Goal: Communication & Community: Connect with others

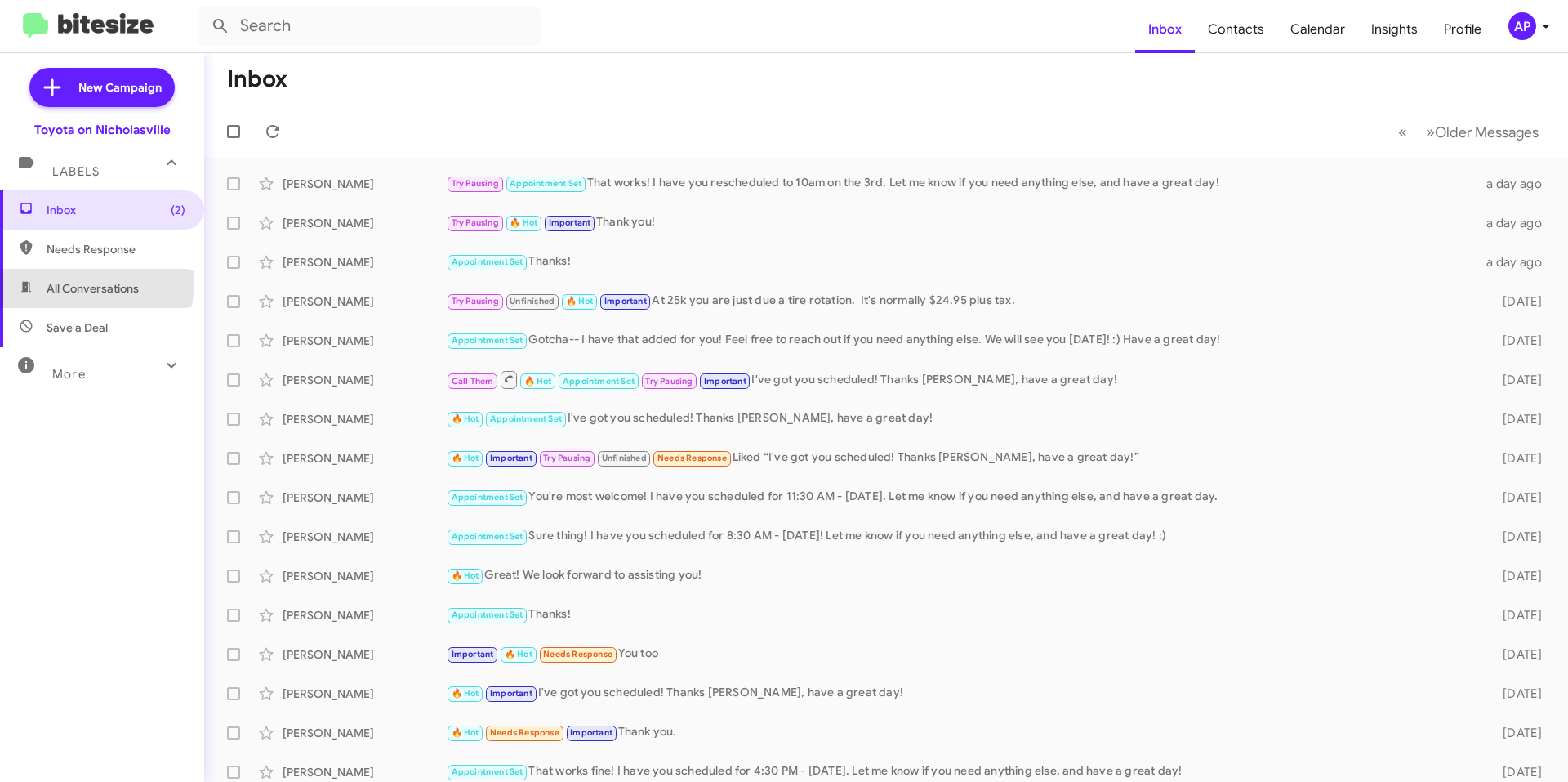
click at [65, 281] on span "All Conversations" at bounding box center [92, 289] width 92 height 17
type input "in:all-conversations"
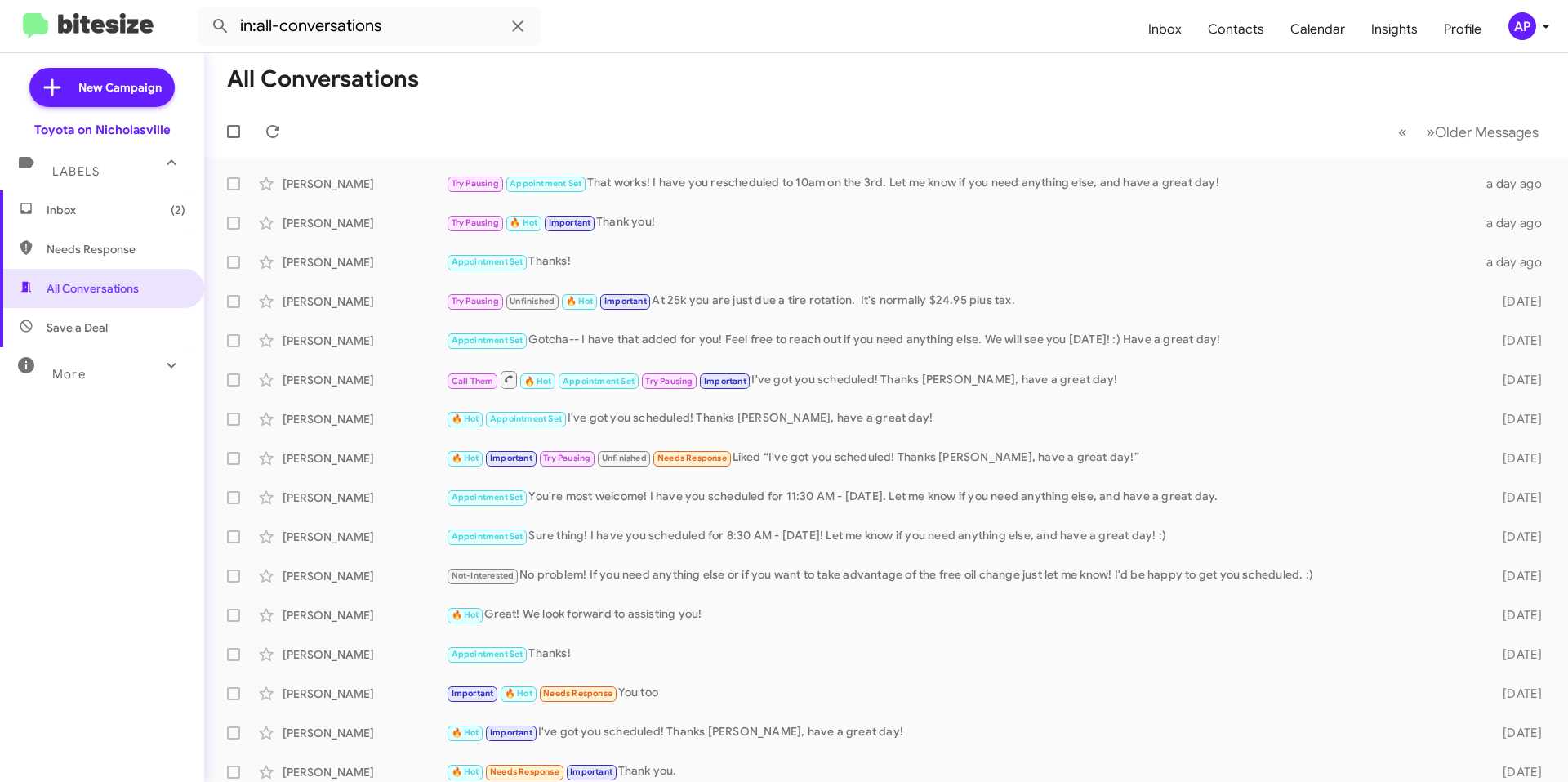
click at [92, 204] on span "Inbox (2)" at bounding box center [116, 210] width 139 height 17
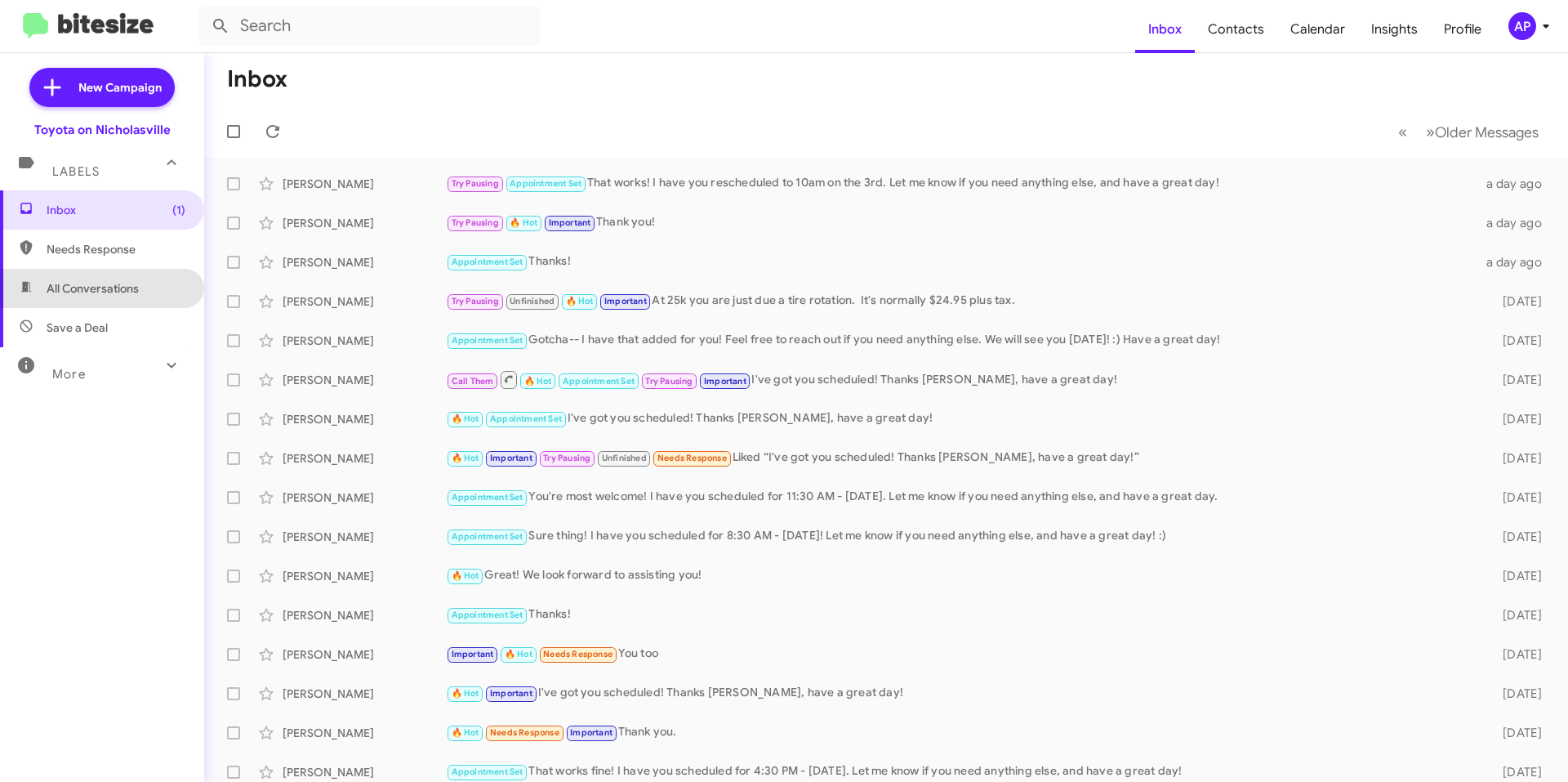
click at [112, 294] on span "All Conversations" at bounding box center [92, 289] width 92 height 17
type input "in:all-conversations"
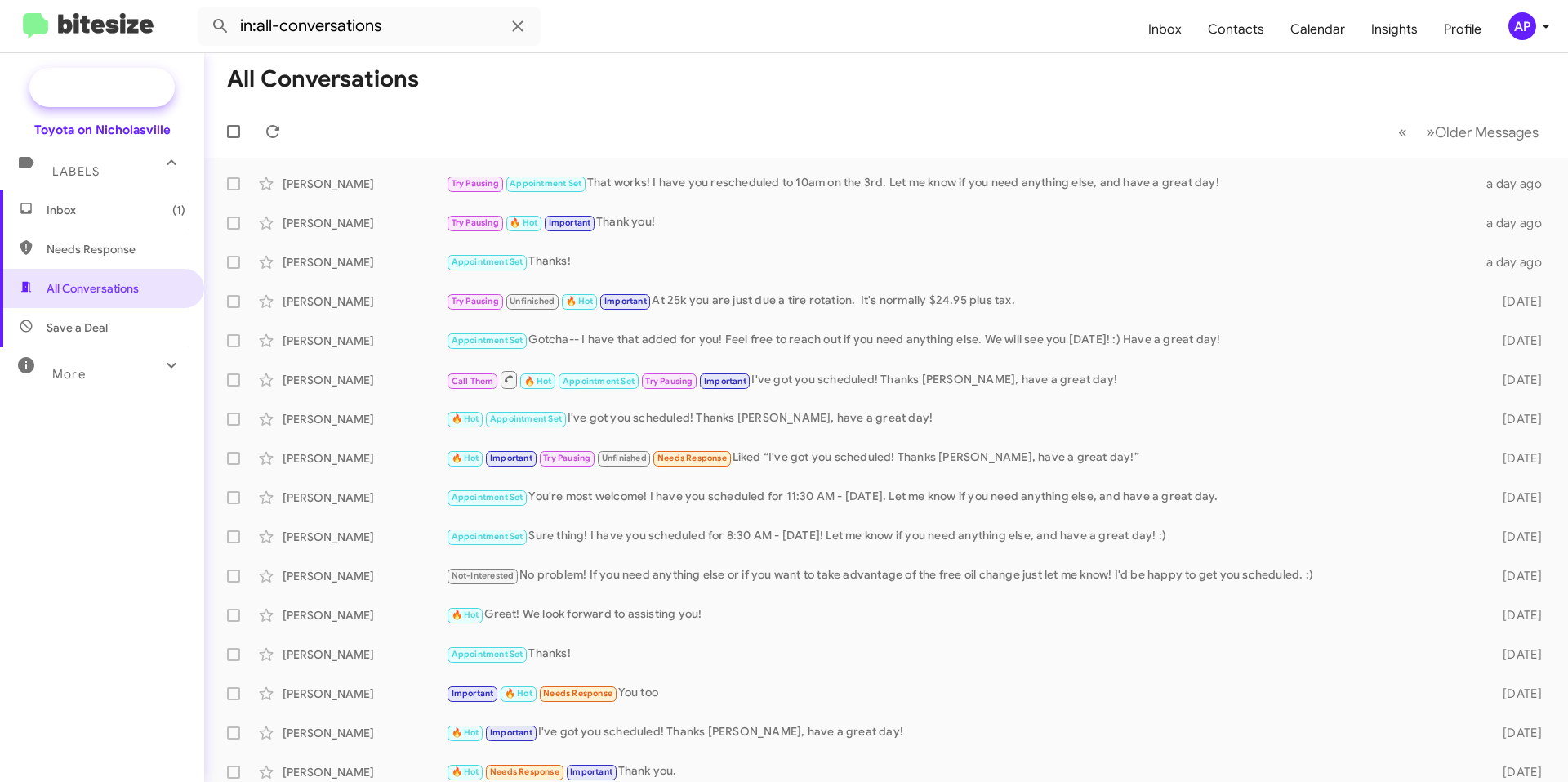
click at [96, 85] on span "New Campaign" at bounding box center [120, 87] width 84 height 17
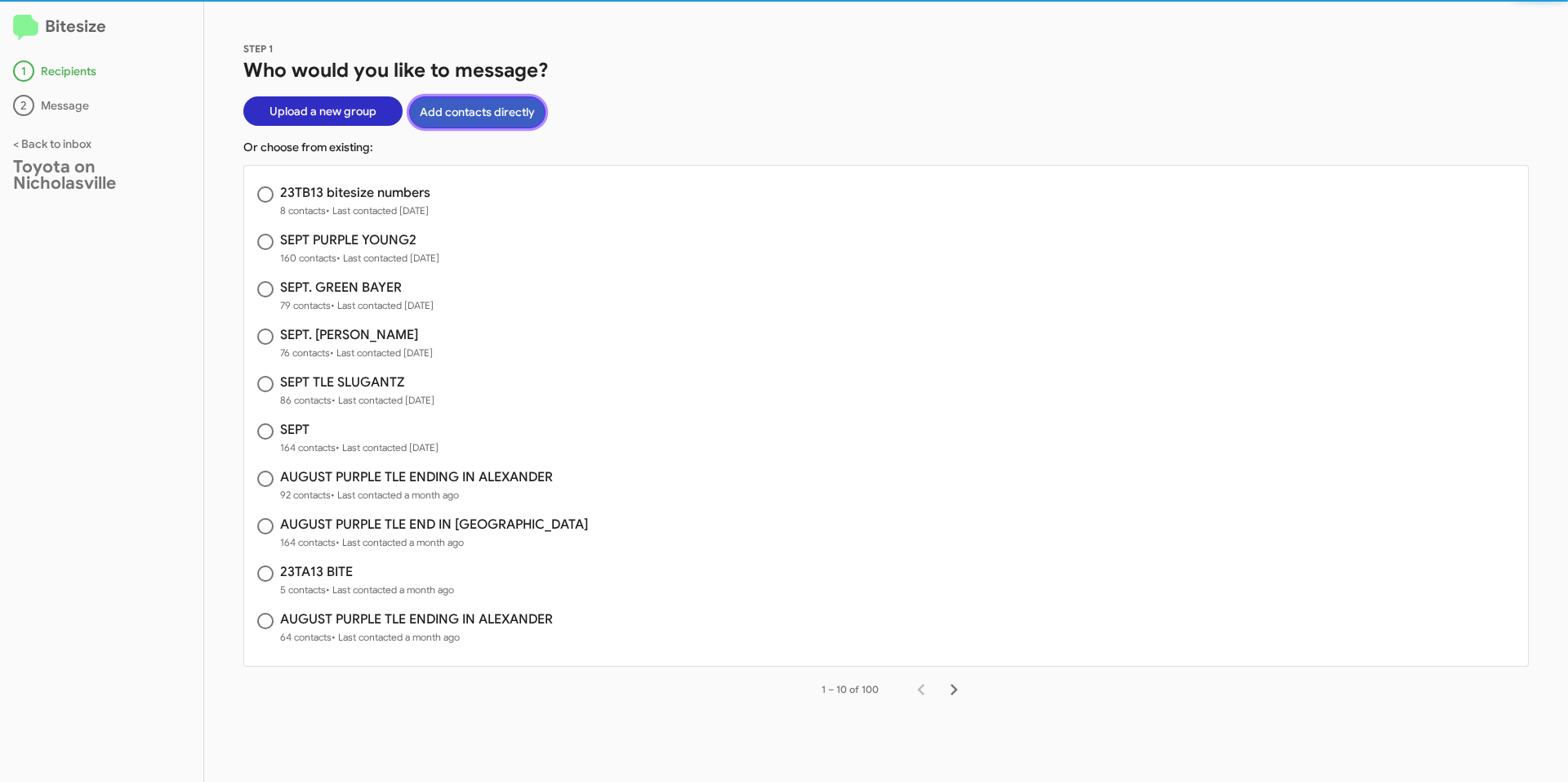
click at [464, 114] on button "Add contacts directly" at bounding box center [477, 112] width 136 height 32
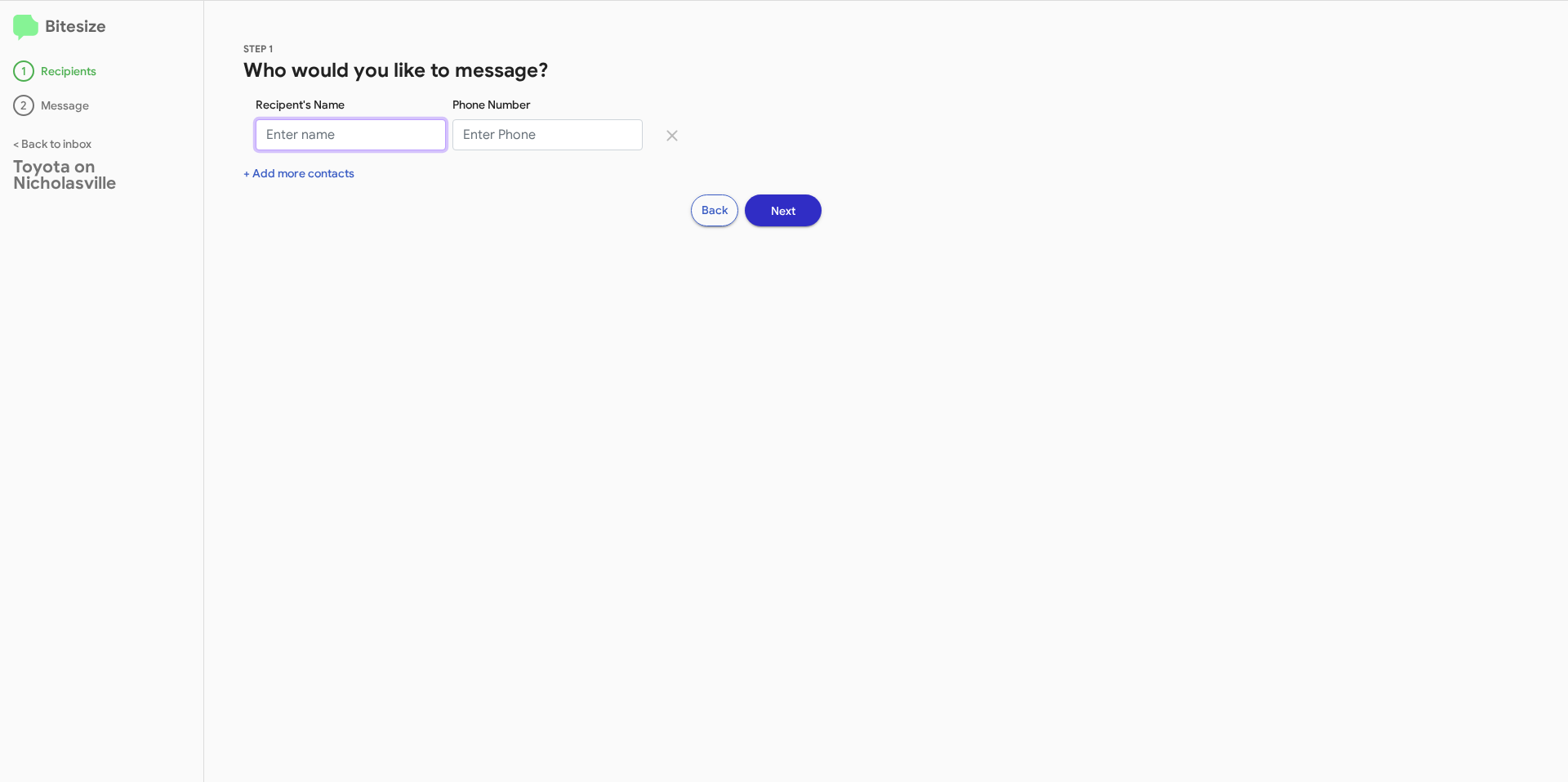
click at [389, 127] on input "Recipent's Name" at bounding box center [350, 134] width 190 height 31
type input "[PERSON_NAME]"
click at [533, 138] on input "Phone Number" at bounding box center [547, 134] width 190 height 31
type input "8595362851"
click at [771, 211] on span "Next" at bounding box center [783, 211] width 24 height 30
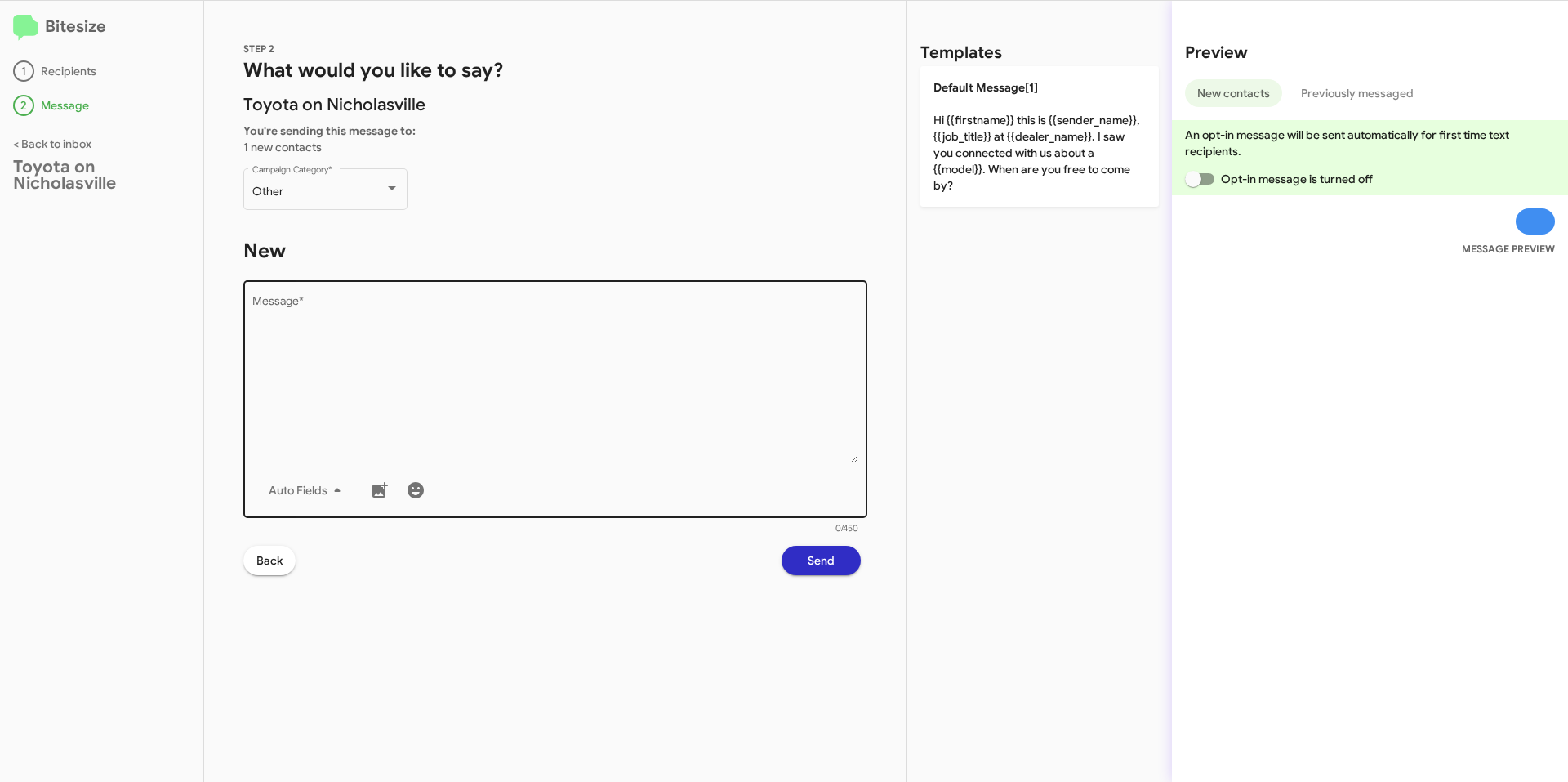
click at [454, 338] on textarea "Message *" at bounding box center [555, 378] width 606 height 166
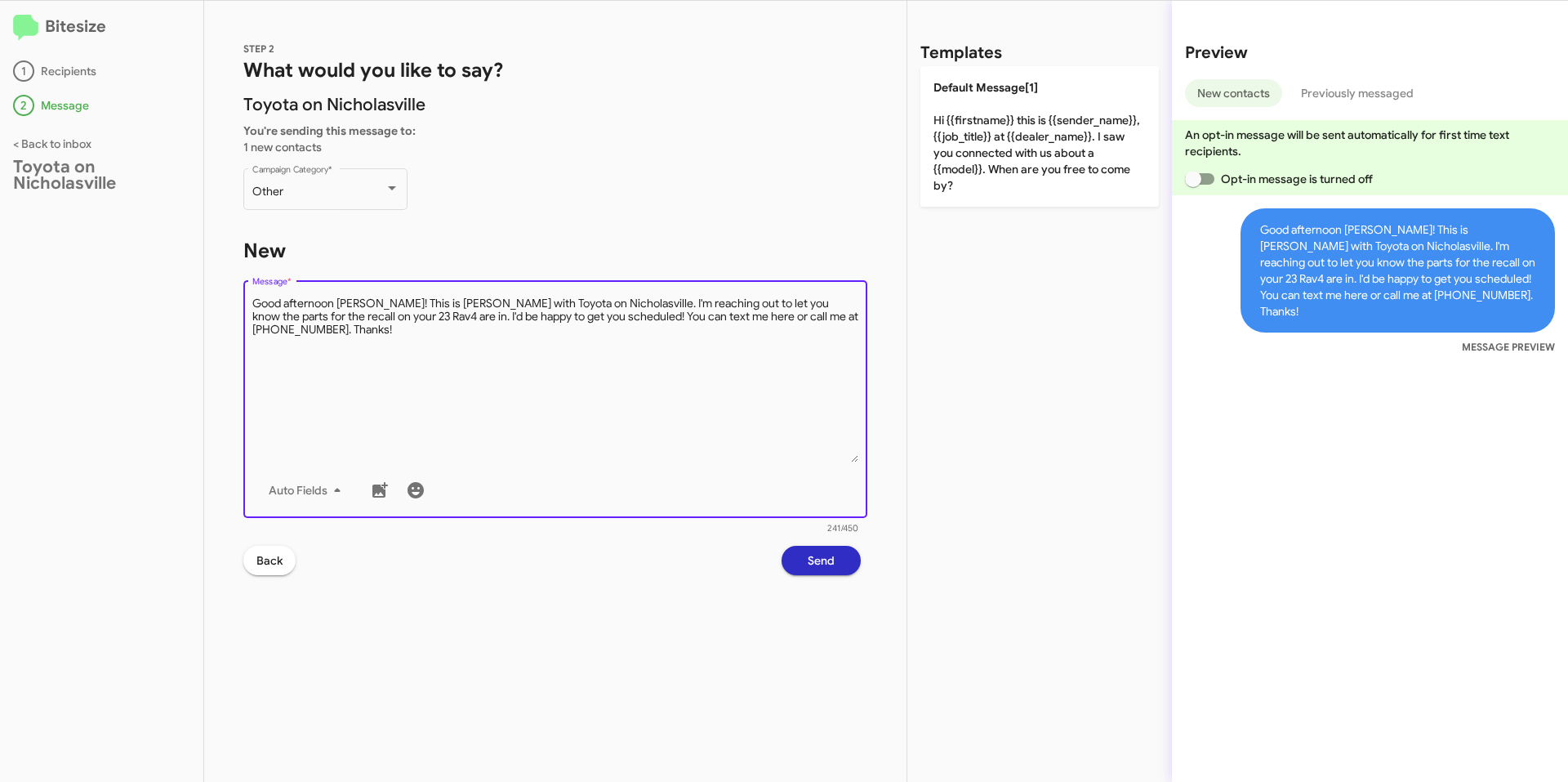
type textarea "Good afternoon [PERSON_NAME]! This is [PERSON_NAME] with Toyota on Nicholasvill…"
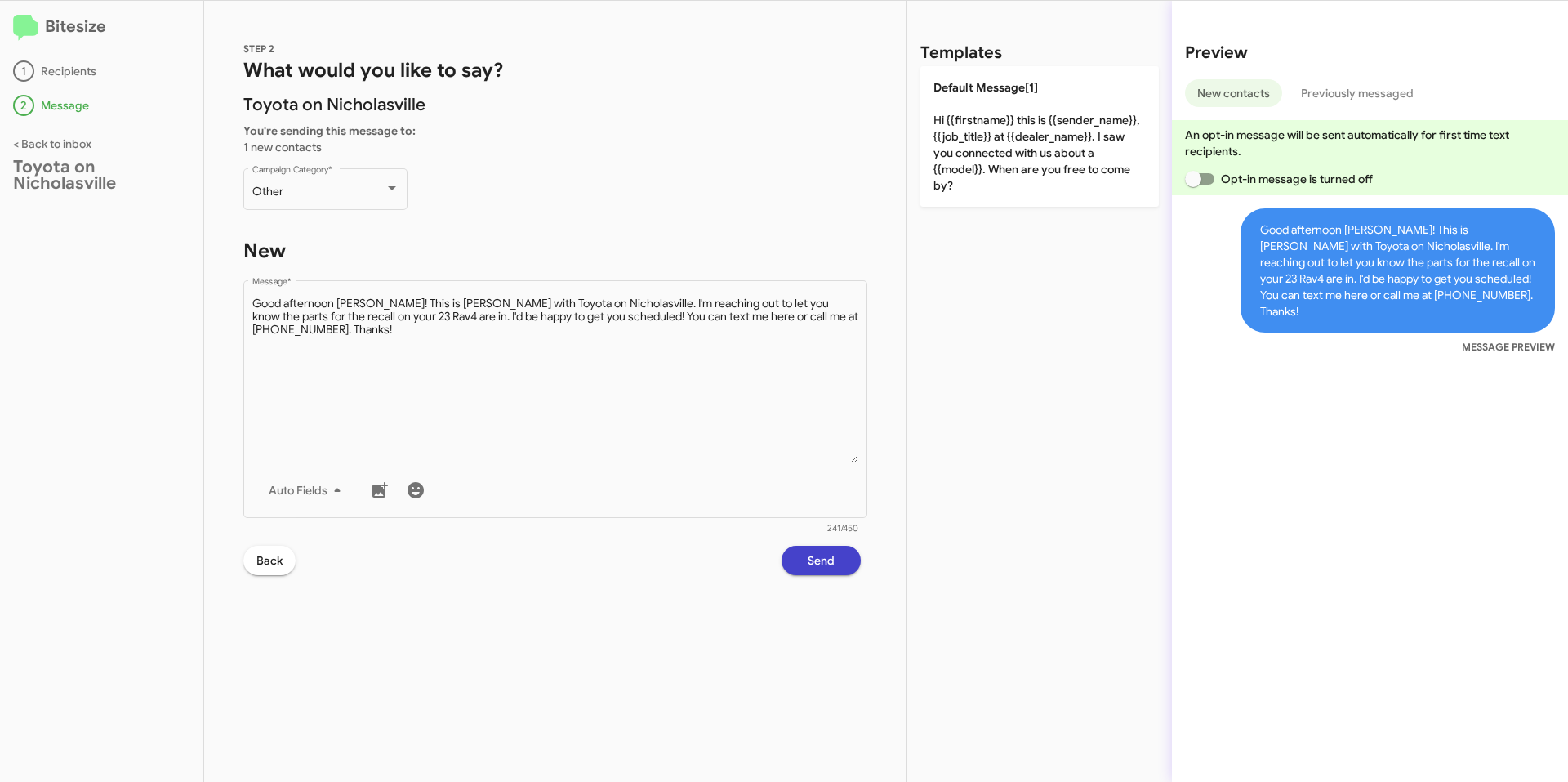
click at [821, 556] on span "Send" at bounding box center [821, 560] width 27 height 30
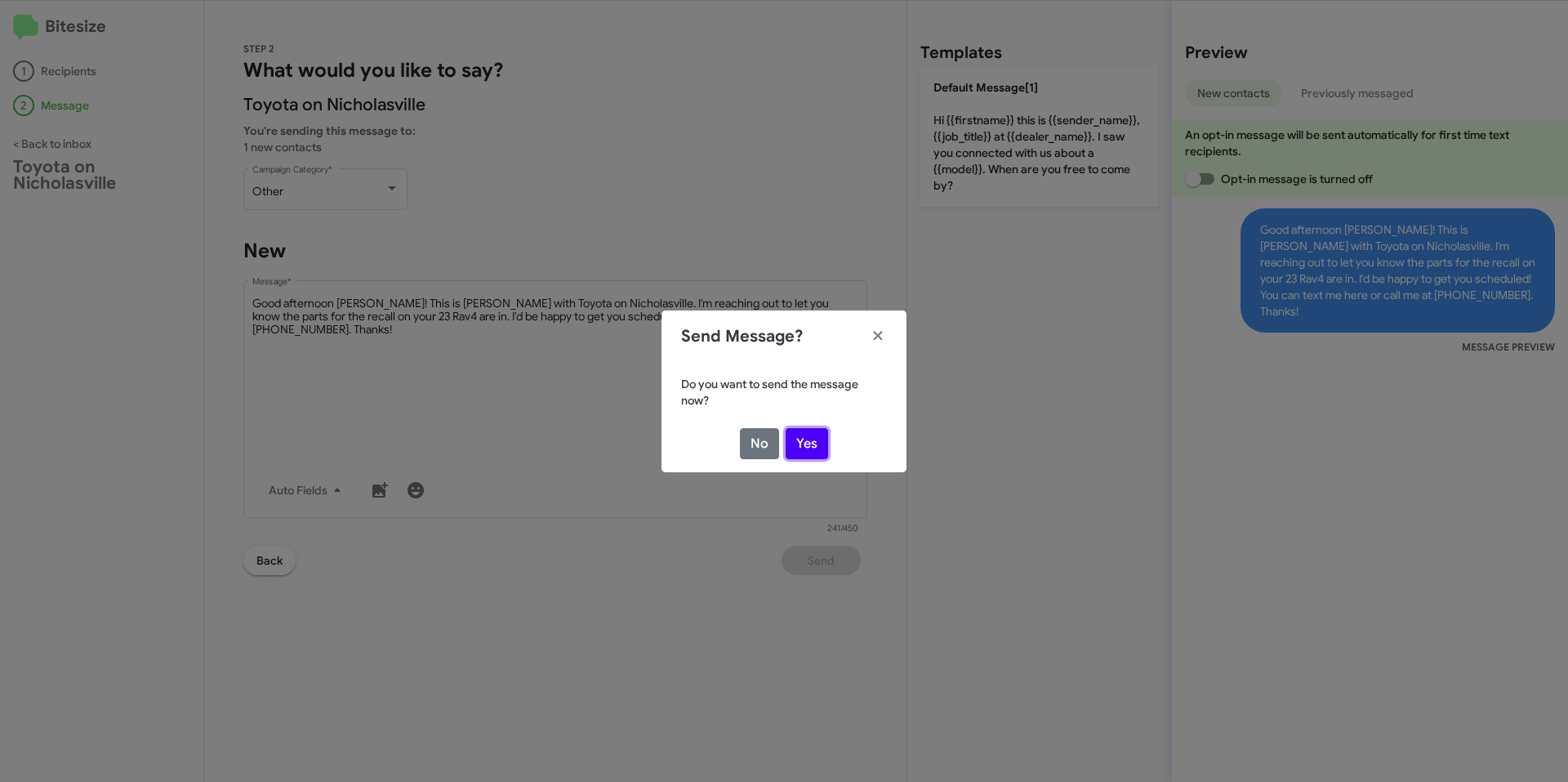
click at [811, 446] on button "Yes" at bounding box center [807, 443] width 43 height 31
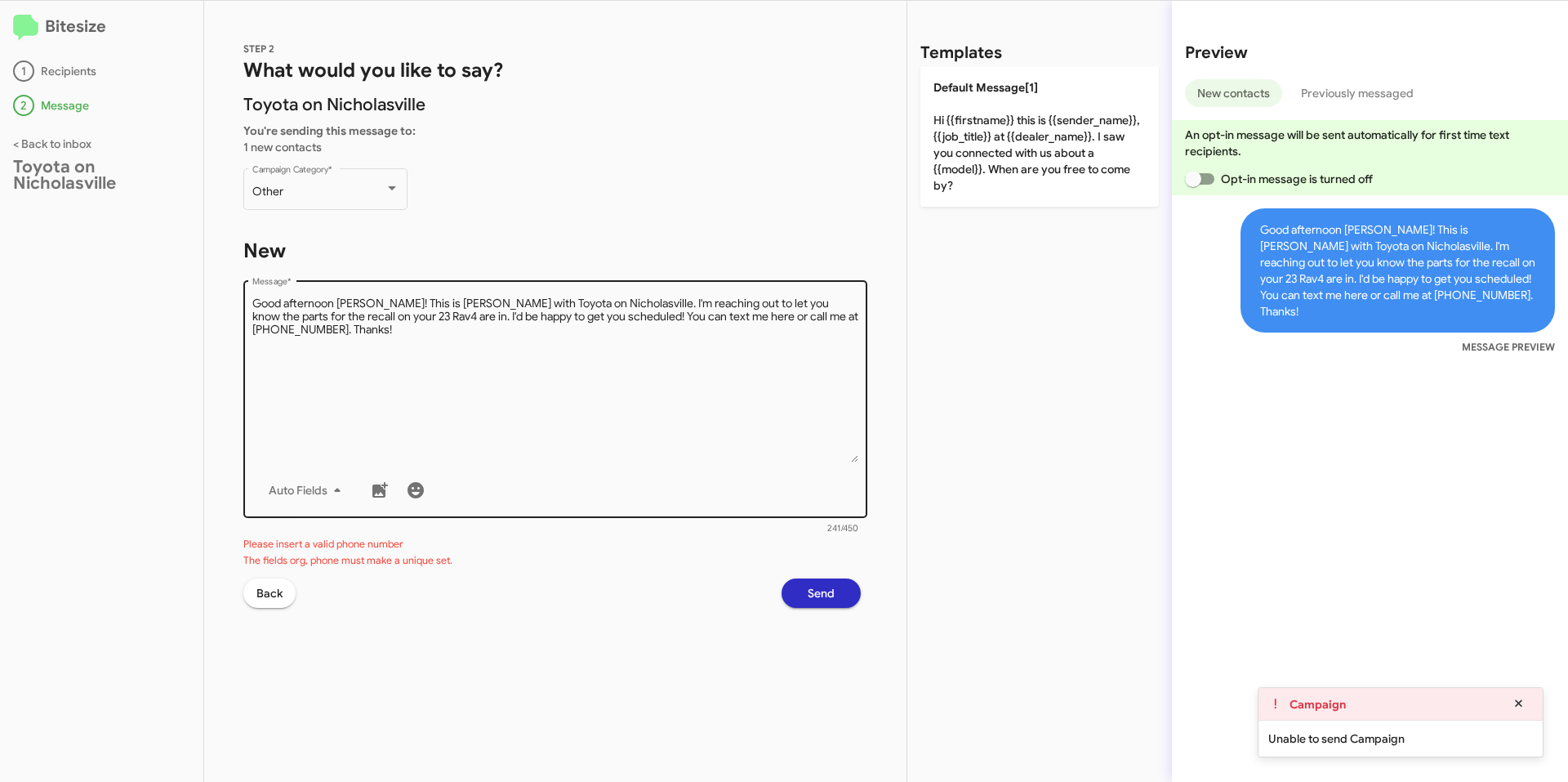
click at [423, 315] on textarea "Message *" at bounding box center [555, 378] width 606 height 166
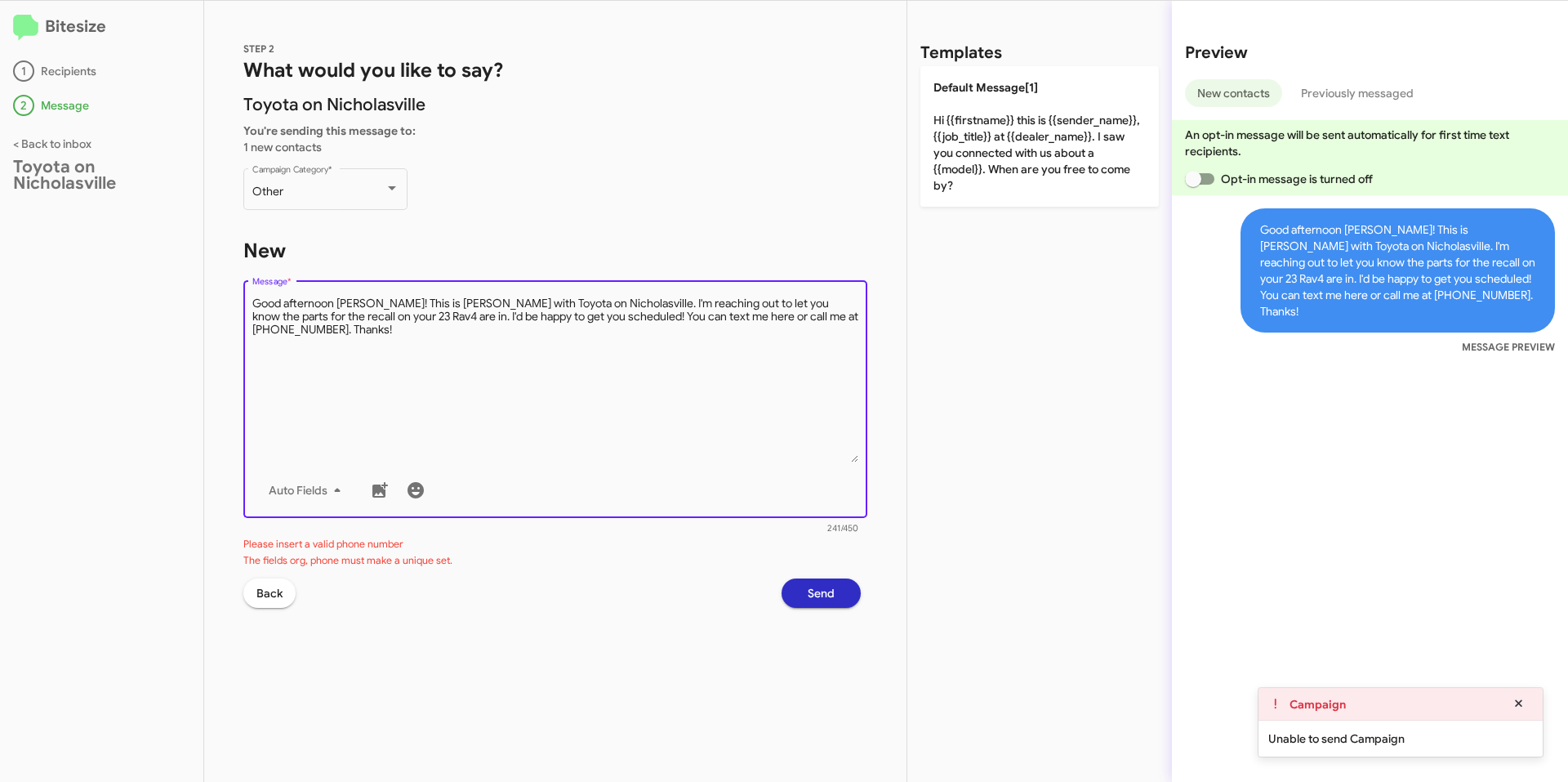
click at [423, 315] on textarea "Message *" at bounding box center [555, 378] width 606 height 166
click at [423, 314] on textarea "Message *" at bounding box center [555, 378] width 606 height 166
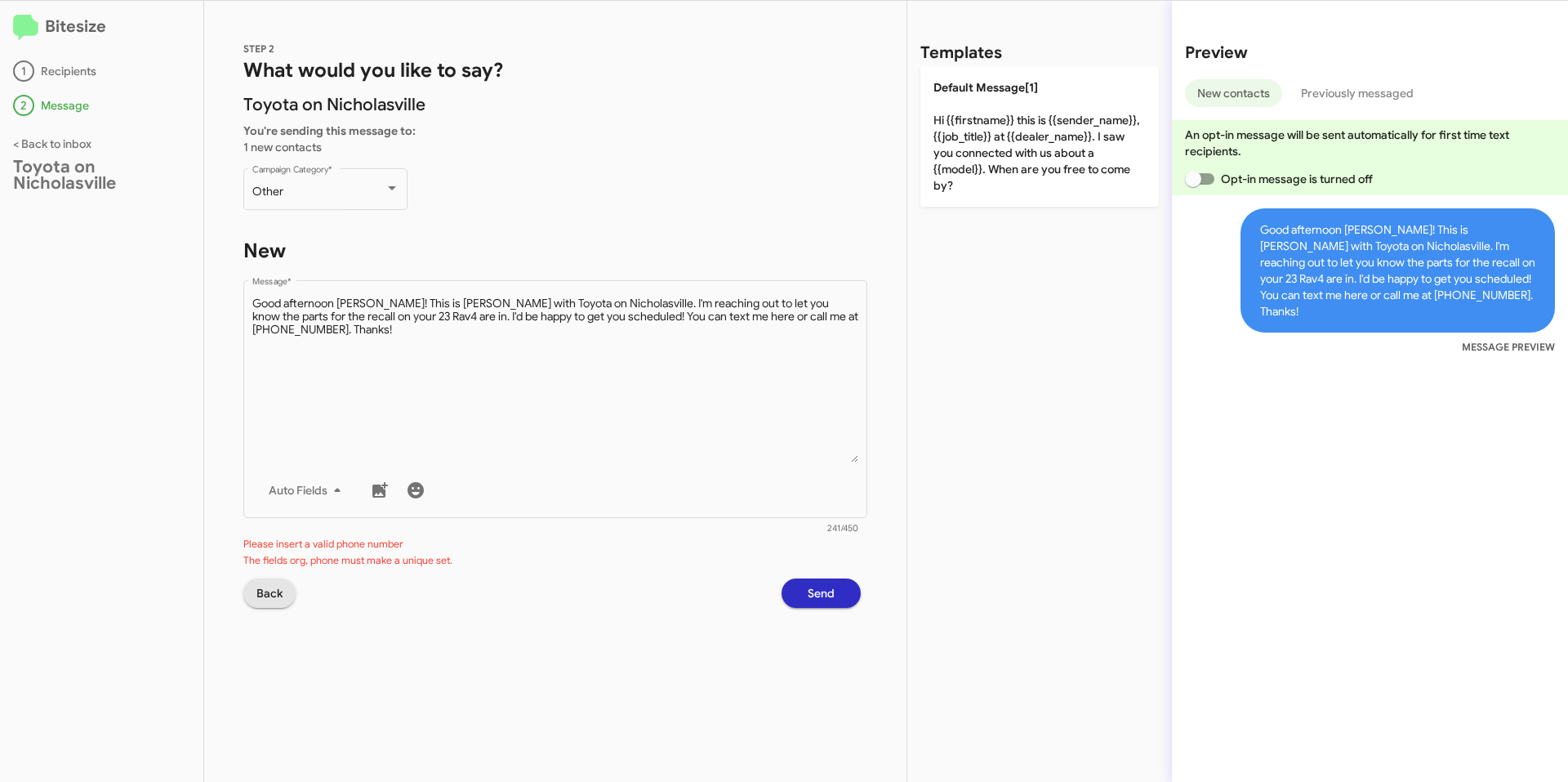
click at [271, 602] on span "Back" at bounding box center [269, 593] width 26 height 30
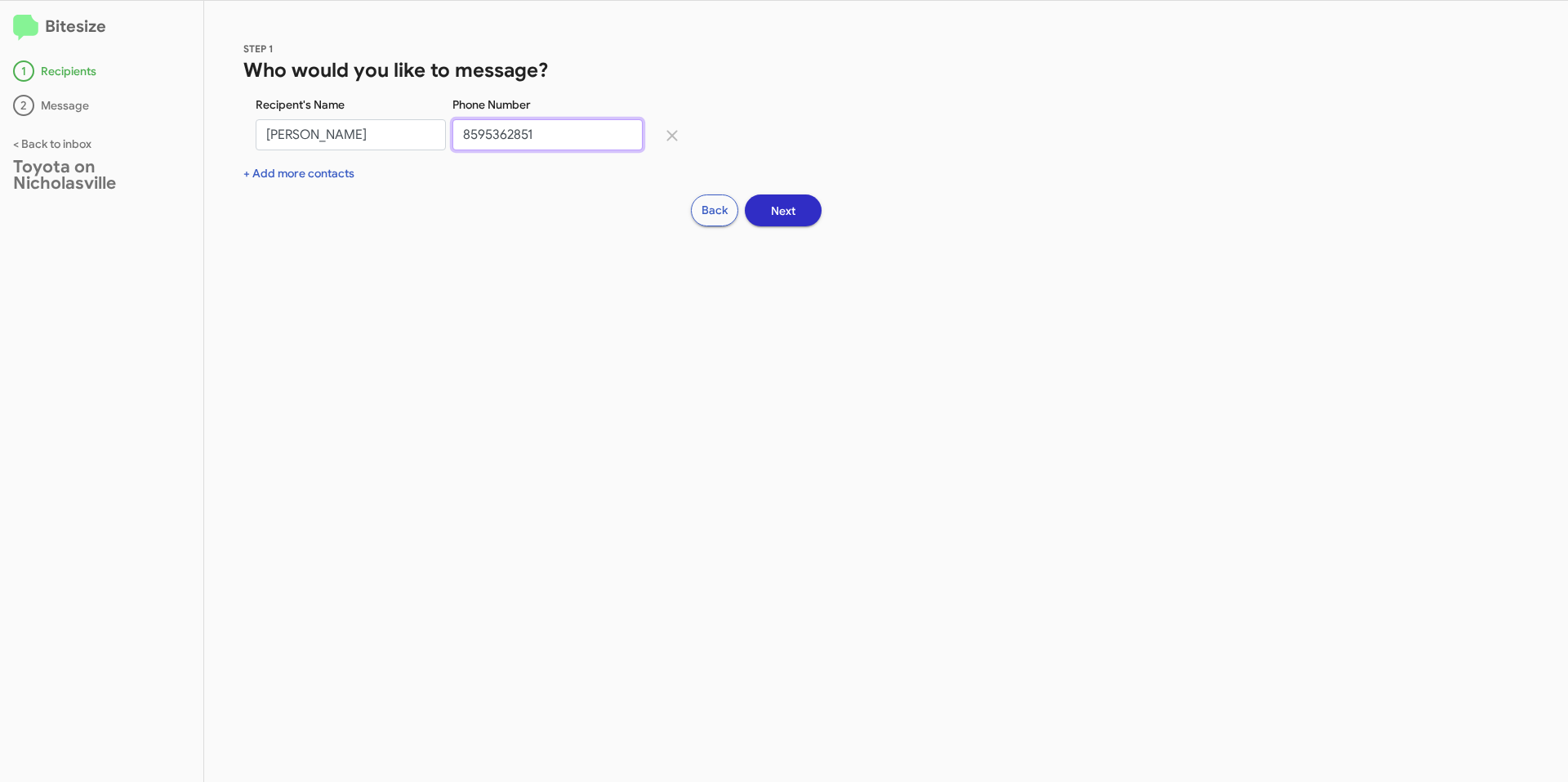
click at [569, 144] on input "8595362851" at bounding box center [547, 134] width 190 height 31
click at [487, 131] on input "8595362851" at bounding box center [547, 134] width 190 height 31
click at [499, 133] on input "8595362851" at bounding box center [547, 134] width 190 height 31
drag, startPoint x: 506, startPoint y: 132, endPoint x: 578, endPoint y: 129, distance: 72.1
click at [506, 132] on input "8595362851" at bounding box center [547, 134] width 190 height 31
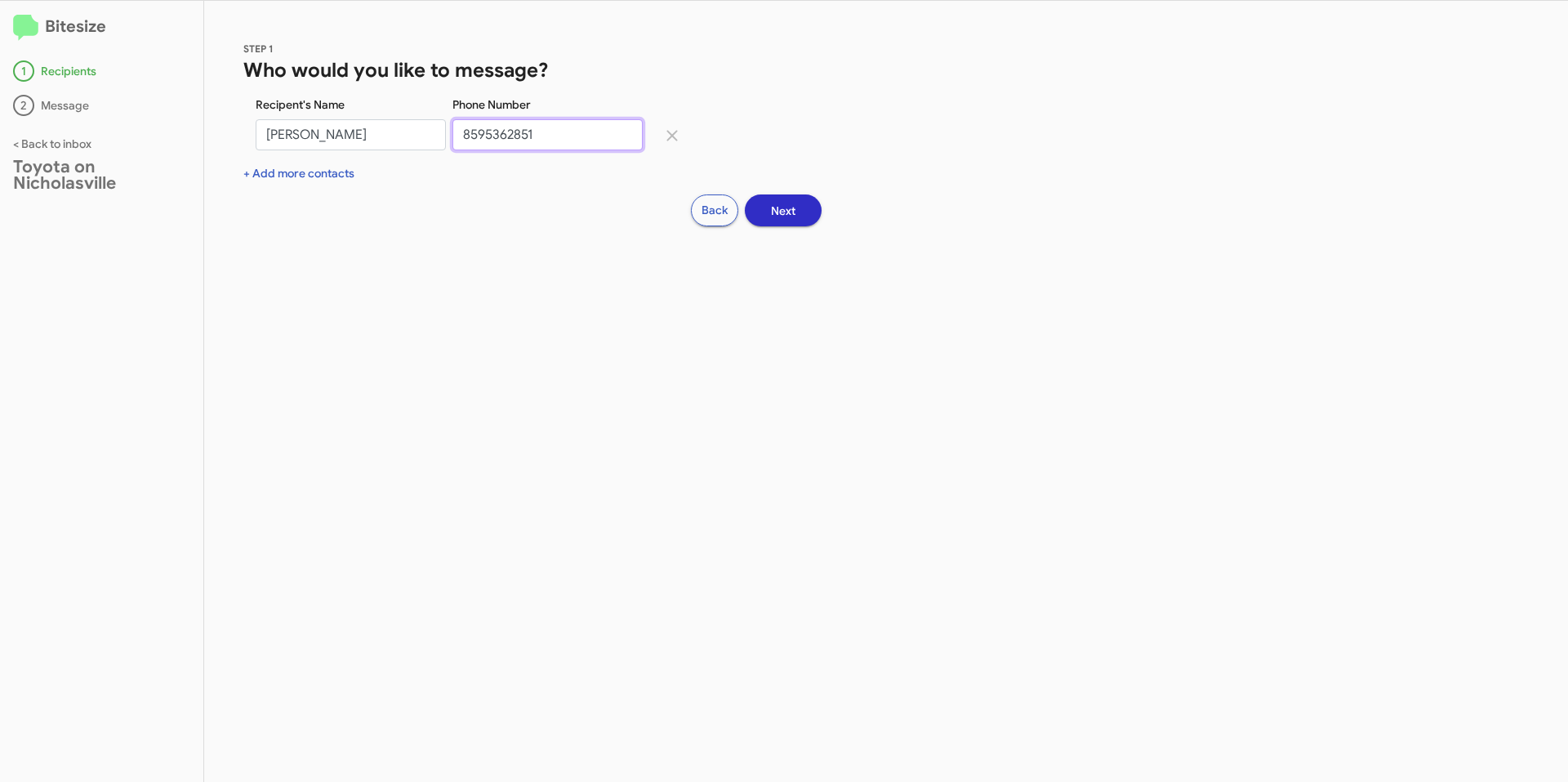
click at [466, 133] on input "8595362851" at bounding box center [547, 134] width 190 height 31
click at [573, 125] on input "8595362851" at bounding box center [547, 134] width 190 height 31
click at [794, 212] on span "Next" at bounding box center [783, 211] width 24 height 30
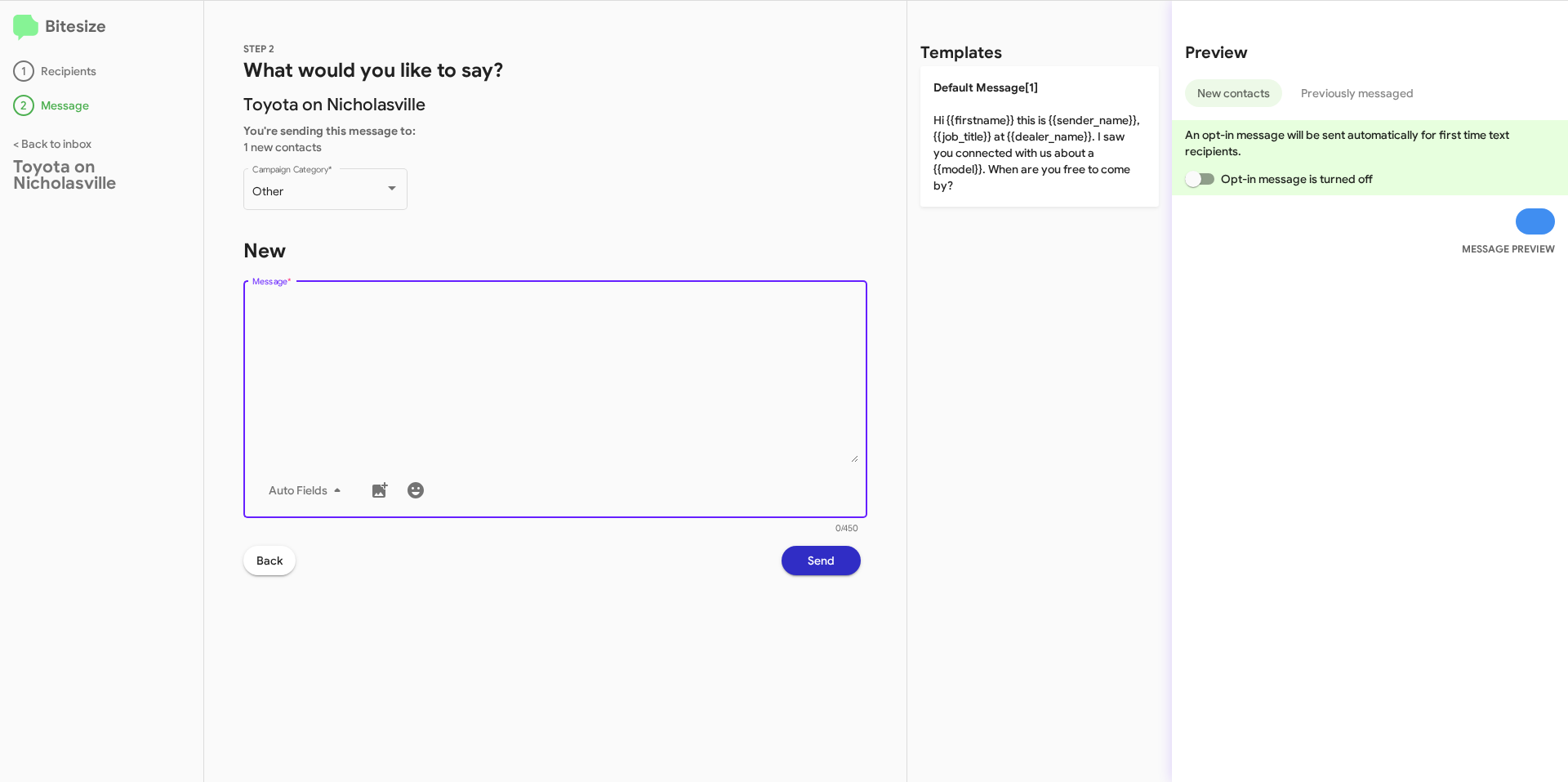
click at [573, 326] on textarea "Message *" at bounding box center [555, 378] width 606 height 166
paste textarea "Good afternoon [PERSON_NAME]! This is [PERSON_NAME] with Toyota on Nicholasvill…"
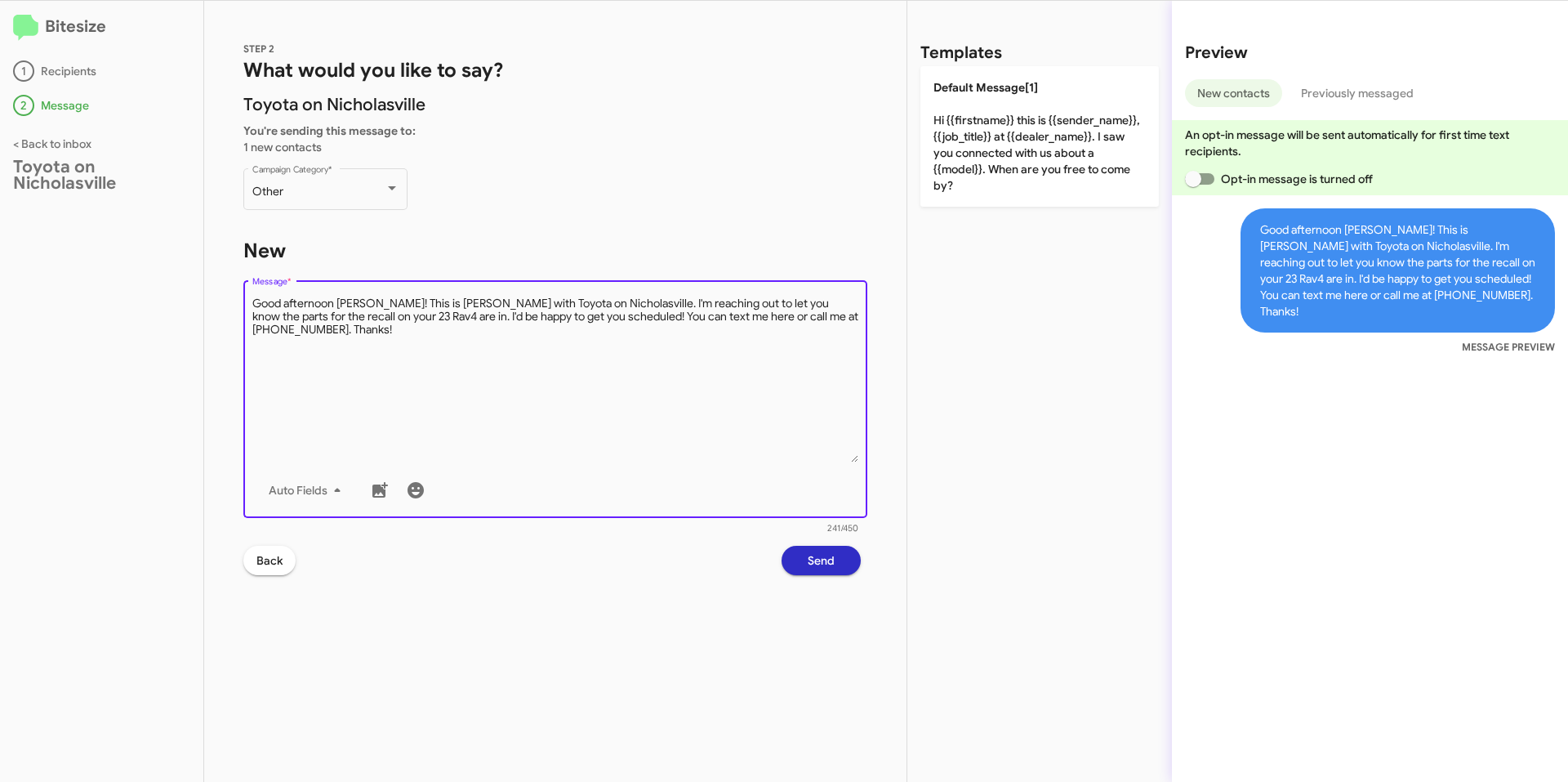
type textarea "Good afternoon [PERSON_NAME]! This is [PERSON_NAME] with Toyota on Nicholasvill…"
click at [833, 556] on span "Send" at bounding box center [821, 560] width 27 height 30
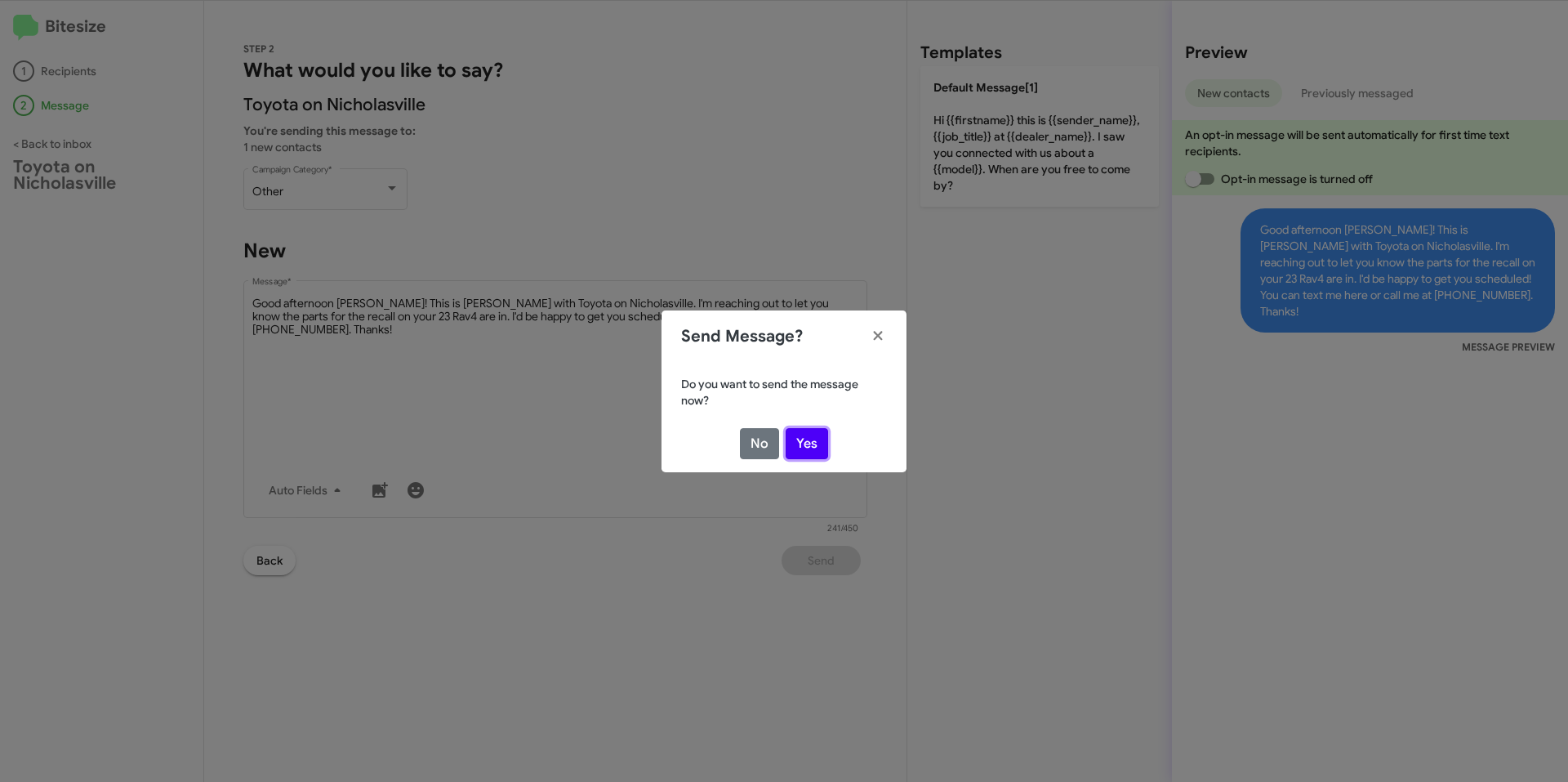
click at [822, 437] on button "Yes" at bounding box center [807, 443] width 43 height 31
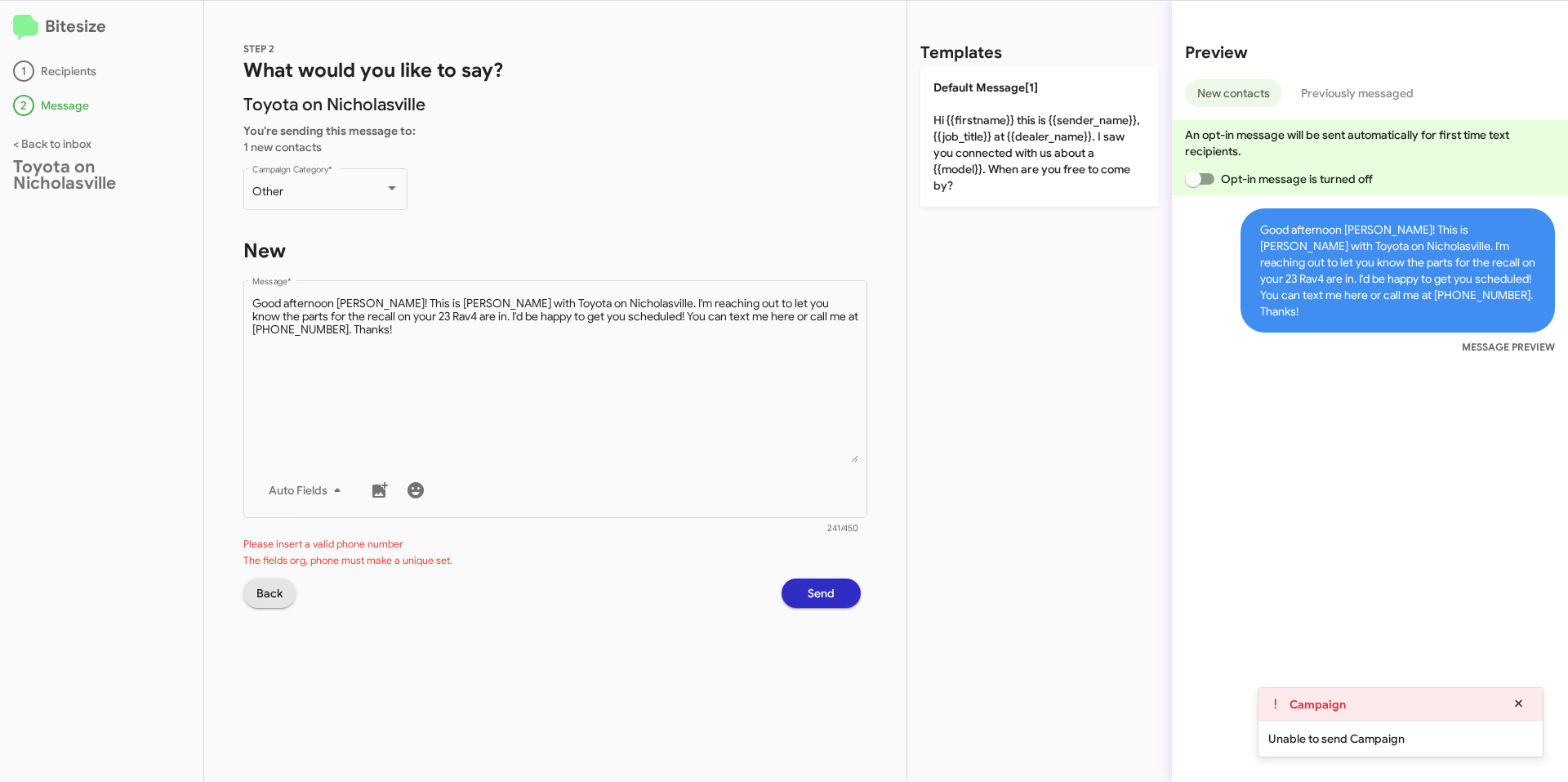
click at [272, 596] on span "Back" at bounding box center [269, 593] width 26 height 30
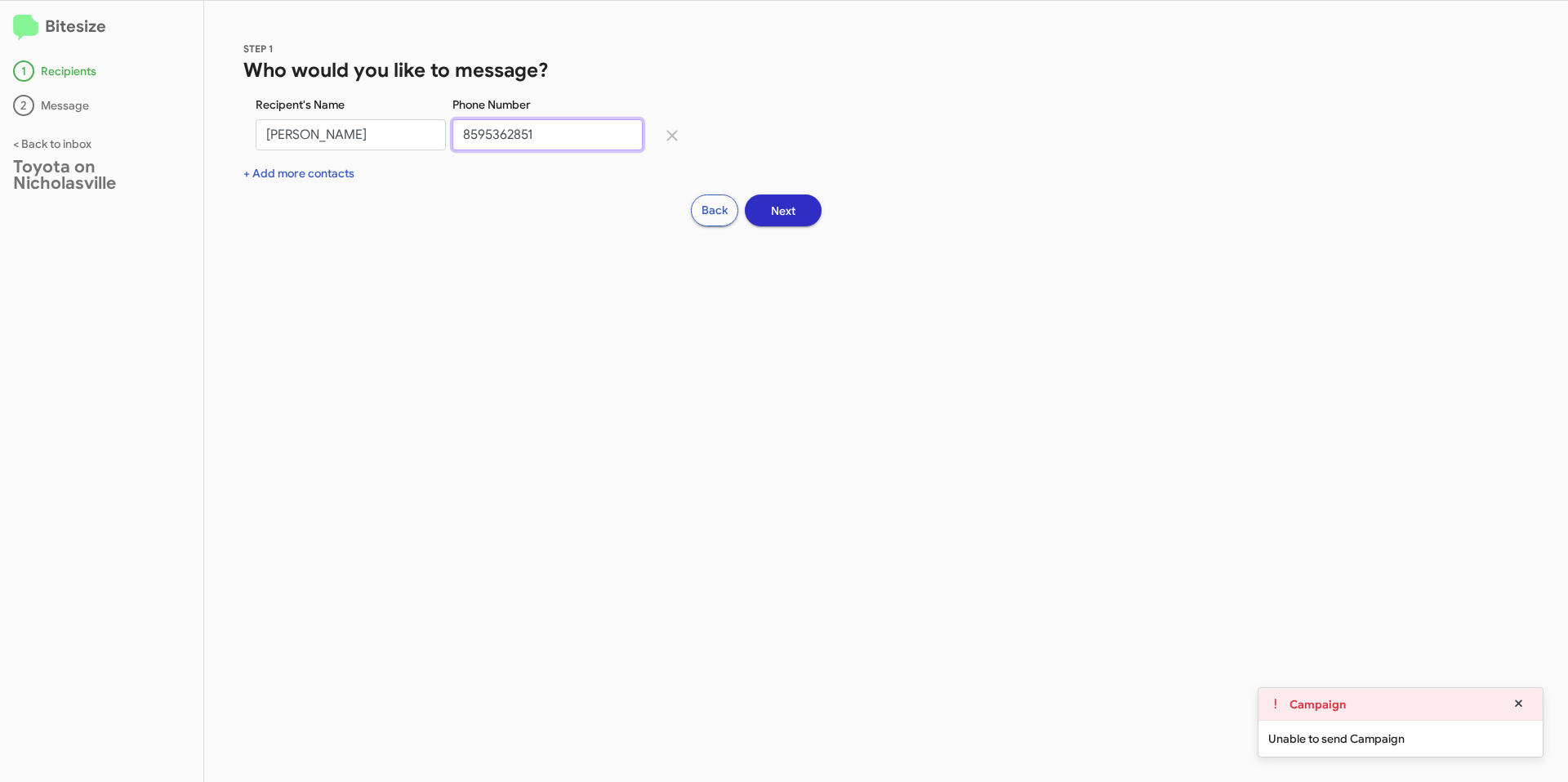
click at [561, 133] on input "8595362851" at bounding box center [547, 134] width 190 height 31
drag, startPoint x: 296, startPoint y: 142, endPoint x: 275, endPoint y: 139, distance: 21.2
click at [277, 140] on div "Recipent's Name [PERSON_NAME] Phone Number [PHONE_NUMBER]" at bounding box center [671, 131] width 857 height 69
type input "8595362851"
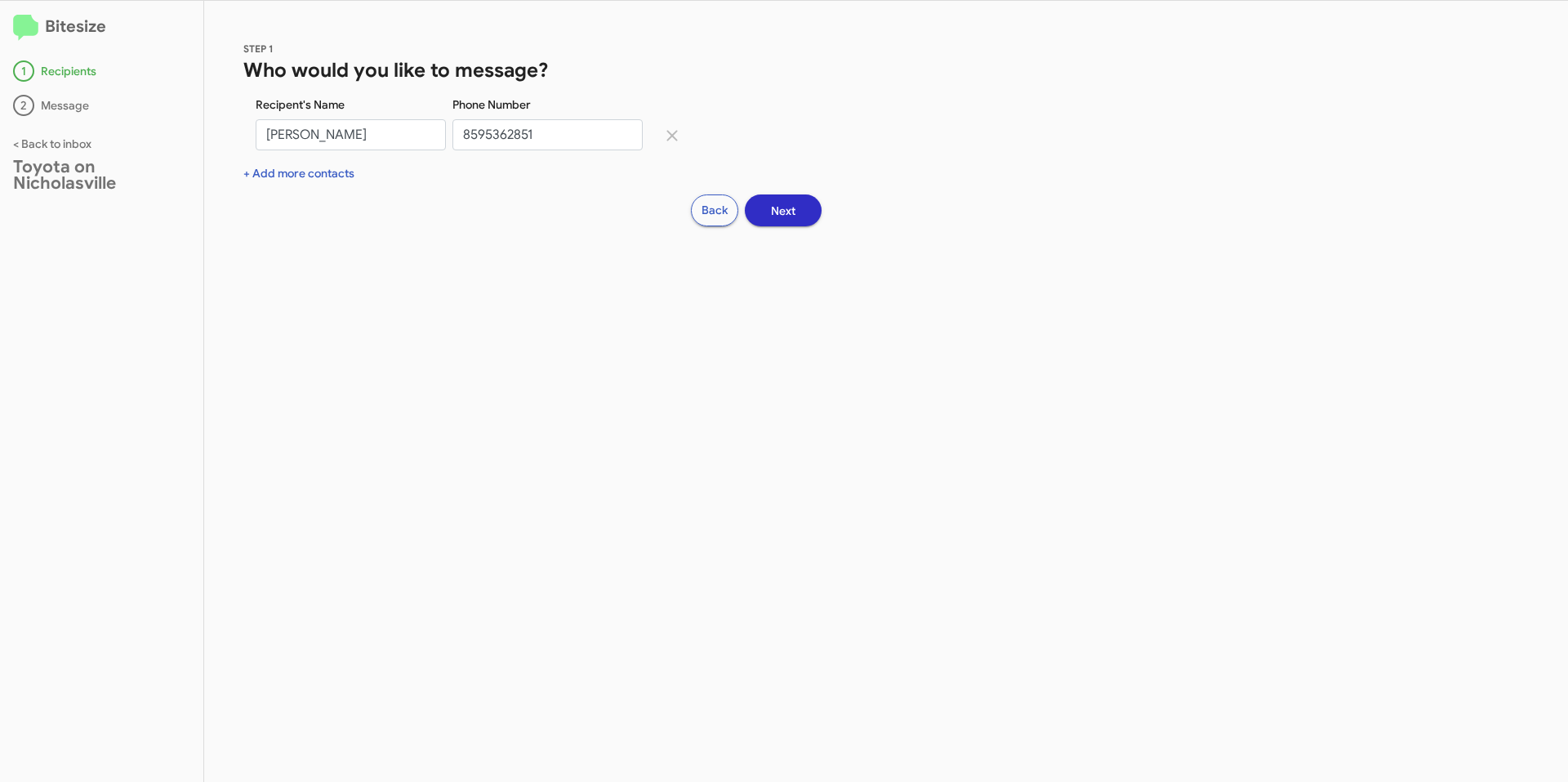
click at [798, 214] on button "Next" at bounding box center [783, 210] width 77 height 32
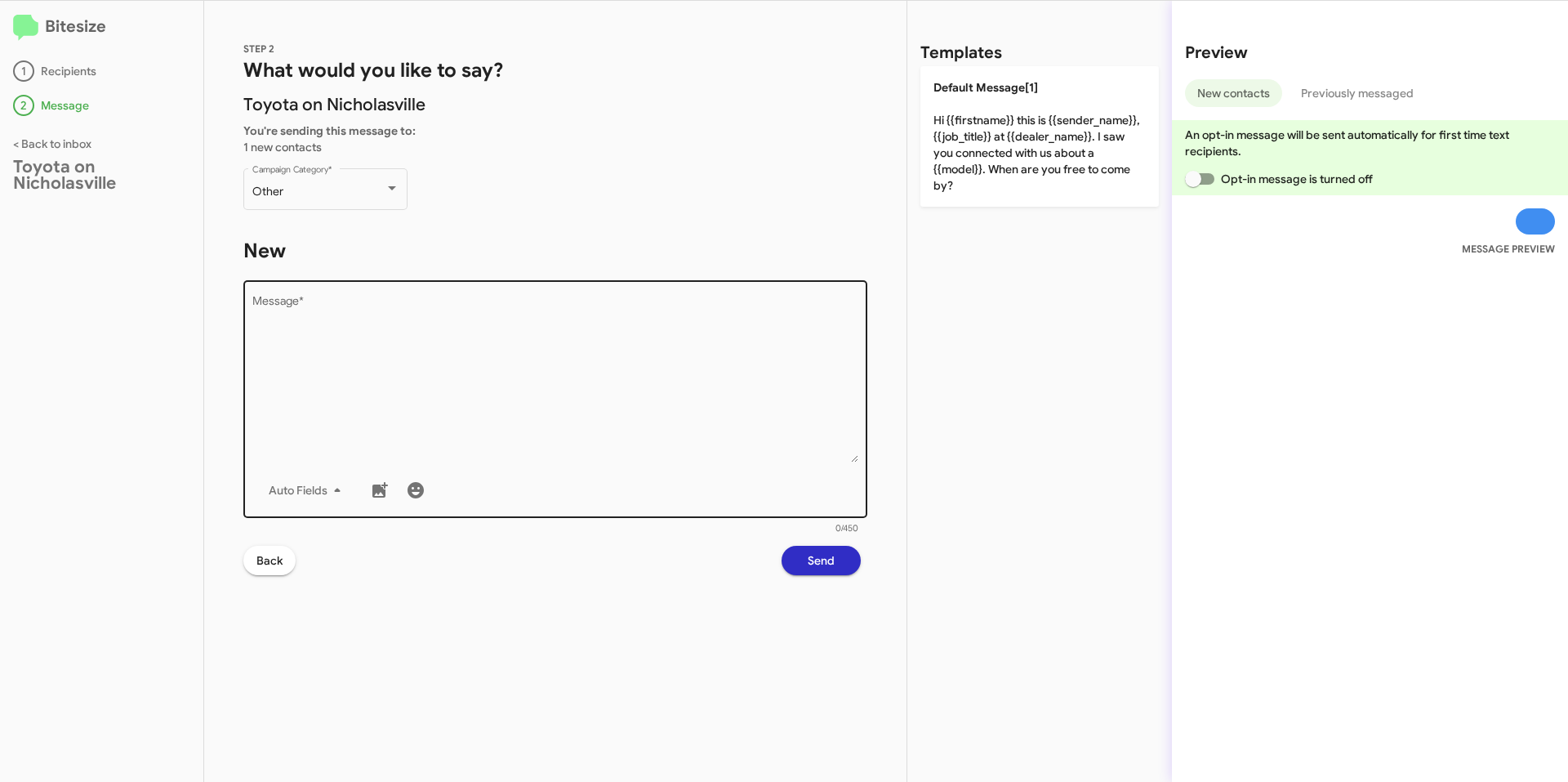
click at [602, 349] on textarea "Message *" at bounding box center [555, 378] width 606 height 166
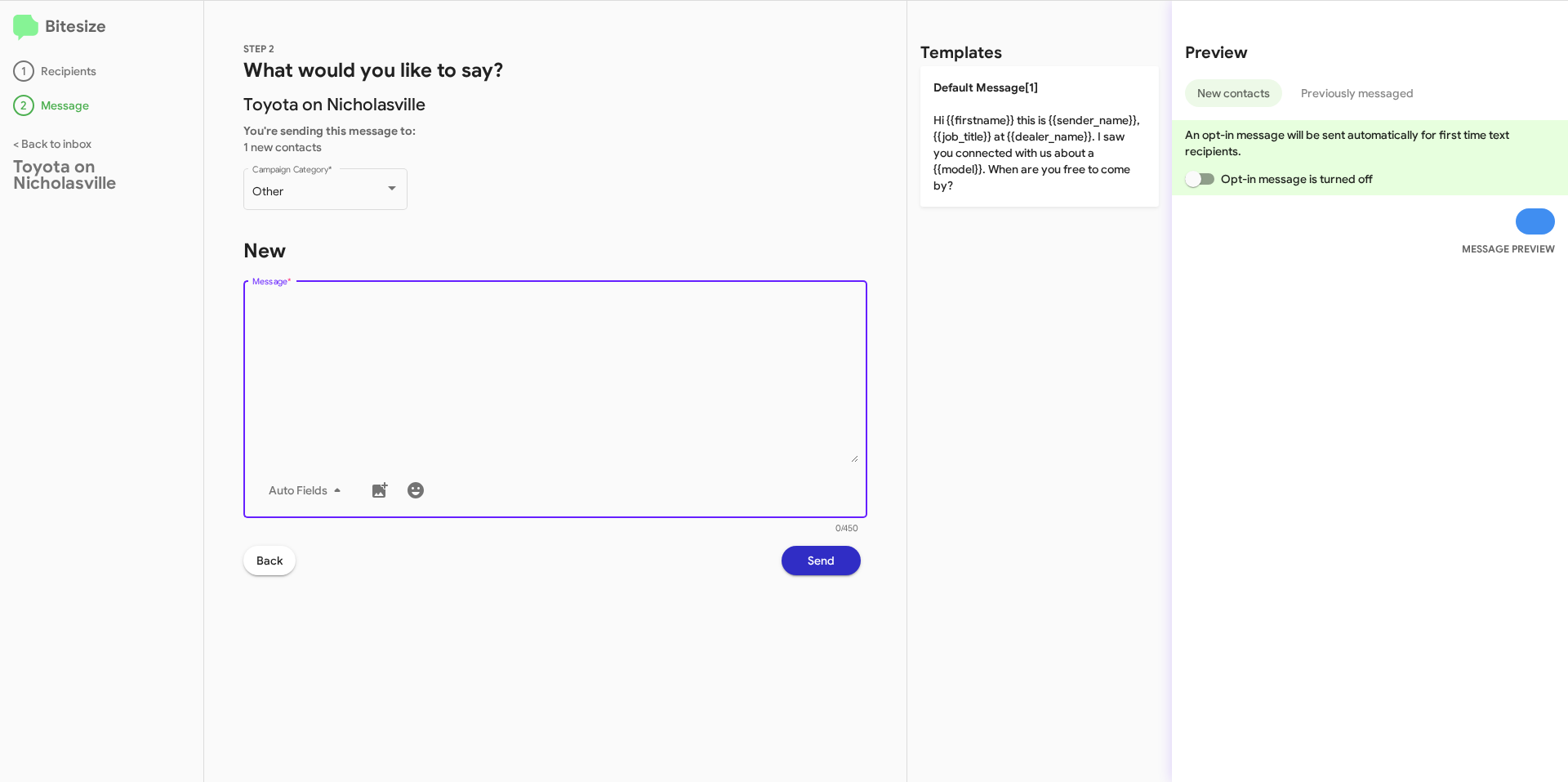
paste textarea "Good afternoon [PERSON_NAME]! This is [PERSON_NAME] with Toyota on Nicholasvill…"
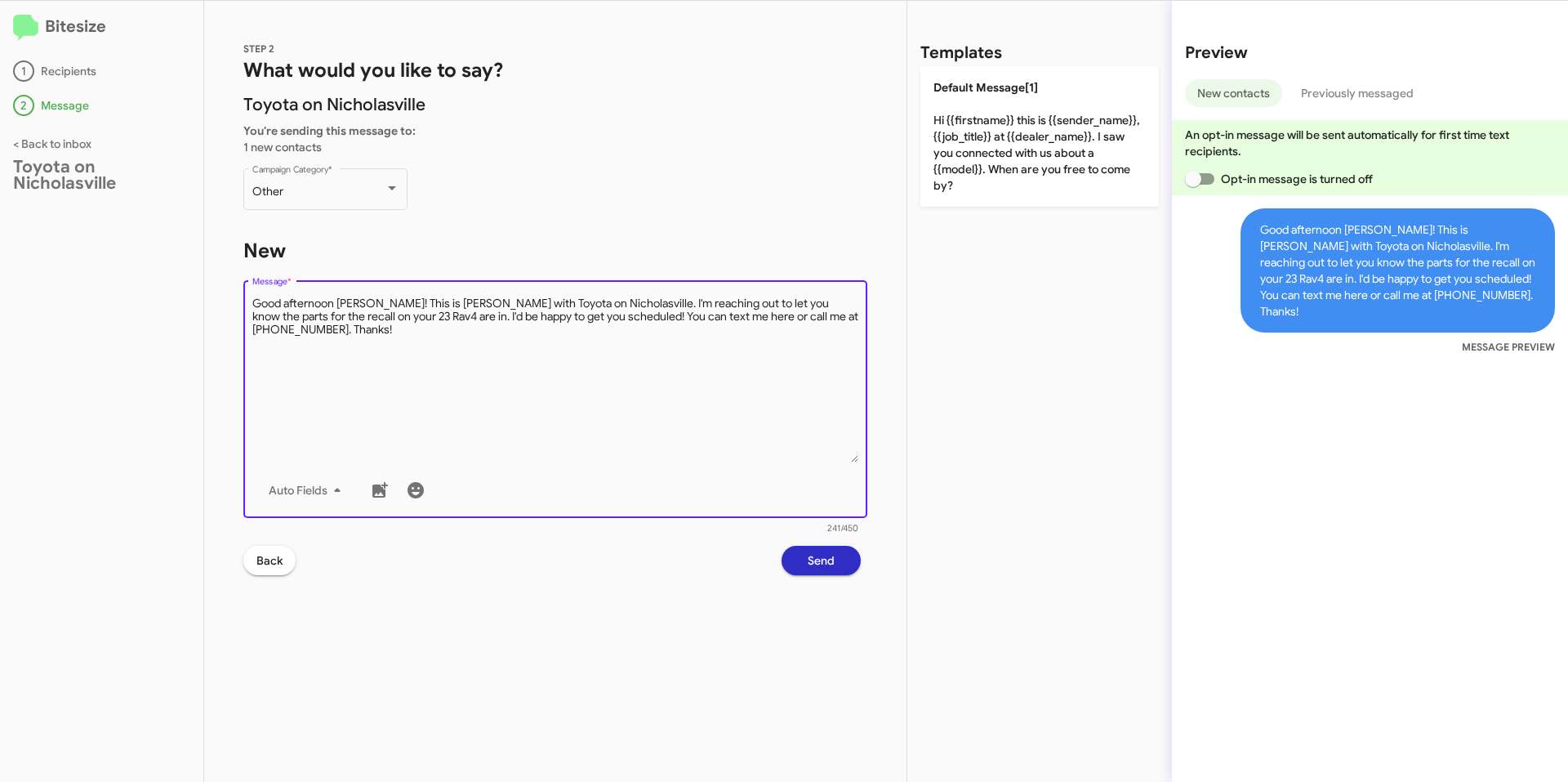
type textarea "Good afternoon [PERSON_NAME]! This is [PERSON_NAME] with Toyota on Nicholasvill…"
click at [833, 550] on span "Send" at bounding box center [821, 560] width 27 height 30
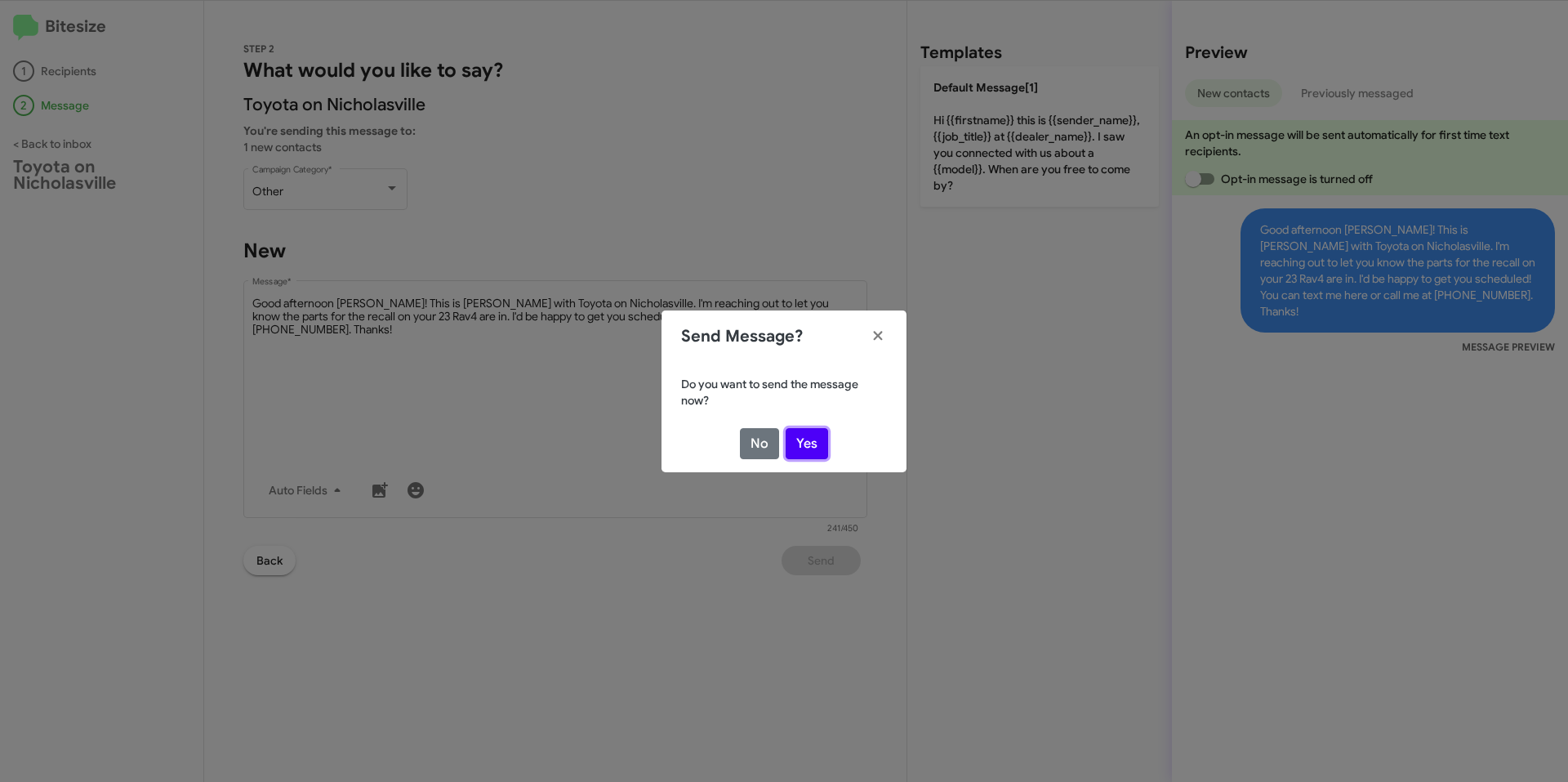
click at [811, 446] on button "Yes" at bounding box center [807, 443] width 43 height 31
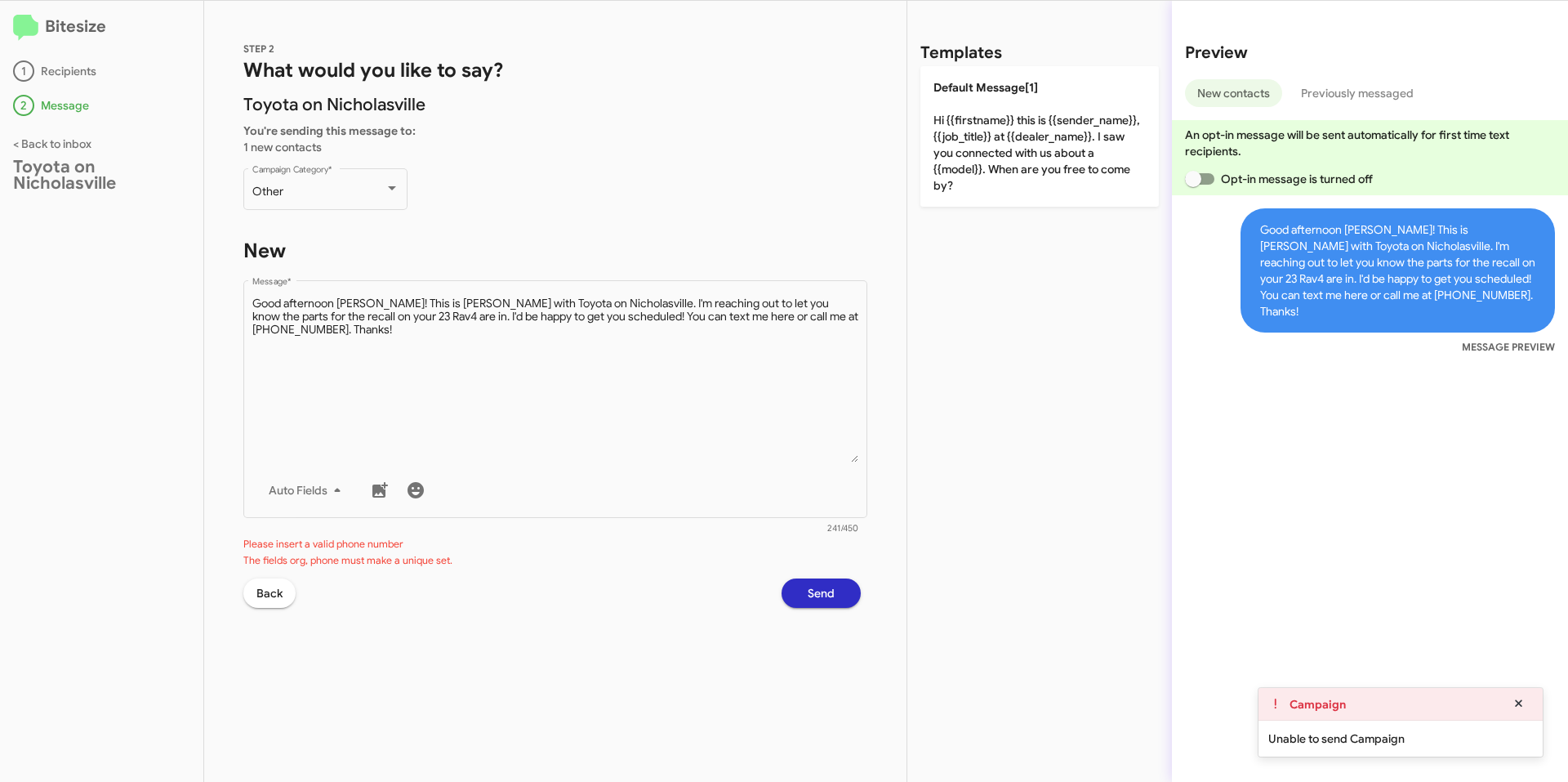
click at [299, 589] on div "Back Send" at bounding box center [555, 593] width 624 height 30
click at [285, 592] on button "Back" at bounding box center [269, 593] width 52 height 30
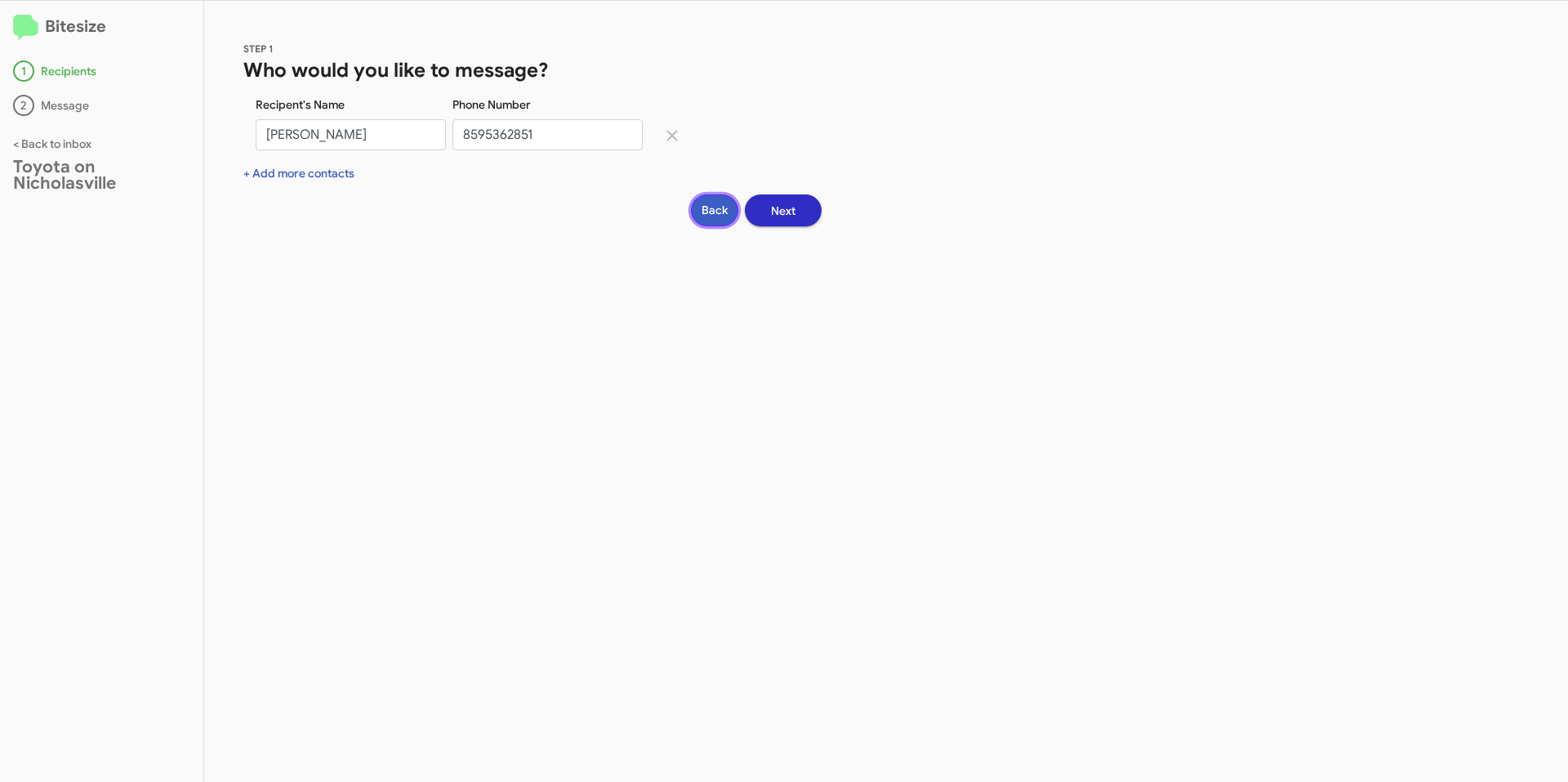
click at [703, 212] on button "Back" at bounding box center [714, 210] width 47 height 32
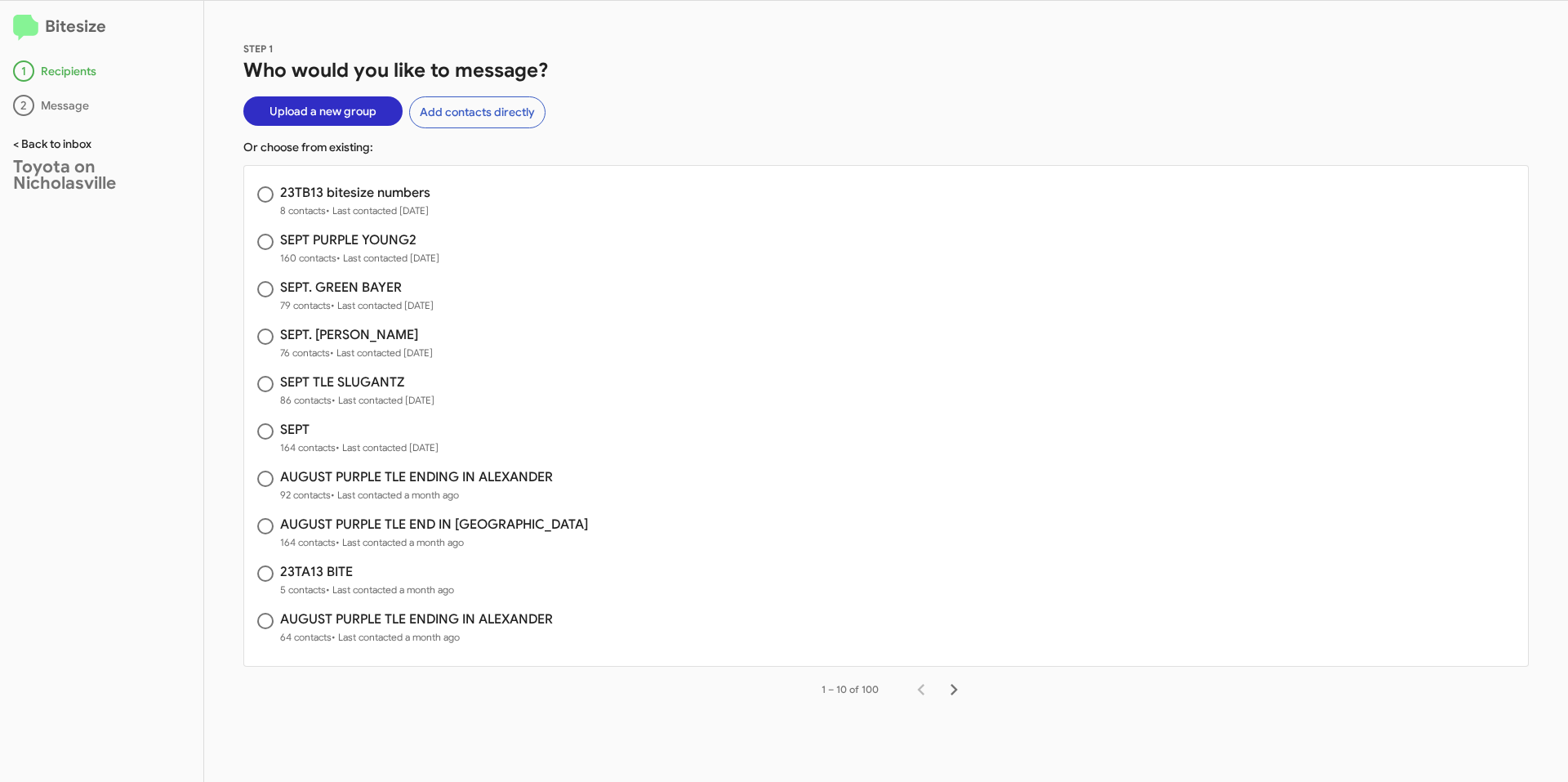
click at [46, 148] on link "< Back to inbox" at bounding box center [52, 144] width 78 height 15
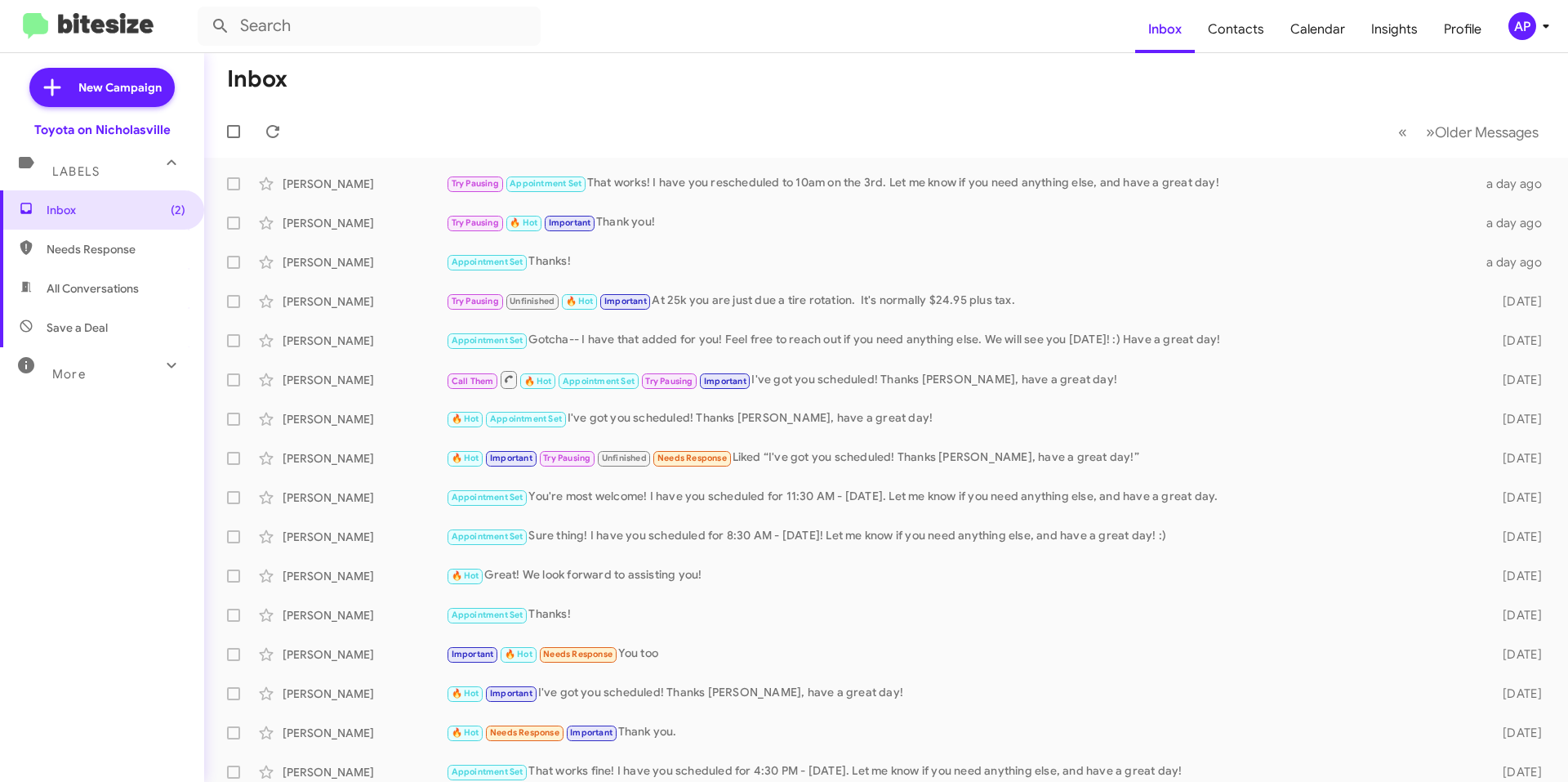
click at [135, 296] on span "All Conversations" at bounding box center [102, 288] width 204 height 39
type input "in:all-conversations"
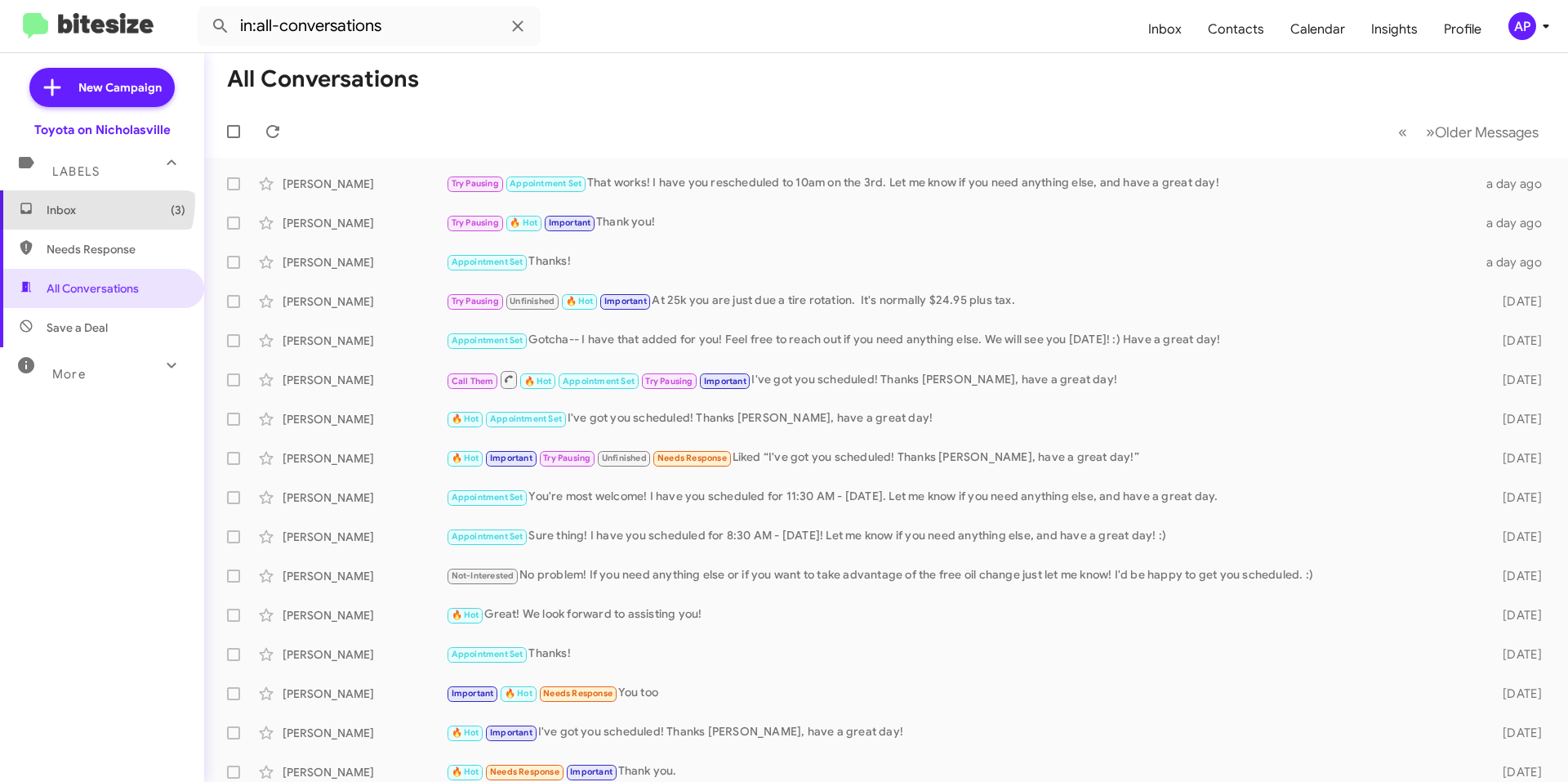
click at [82, 201] on span "Inbox (3)" at bounding box center [102, 210] width 204 height 39
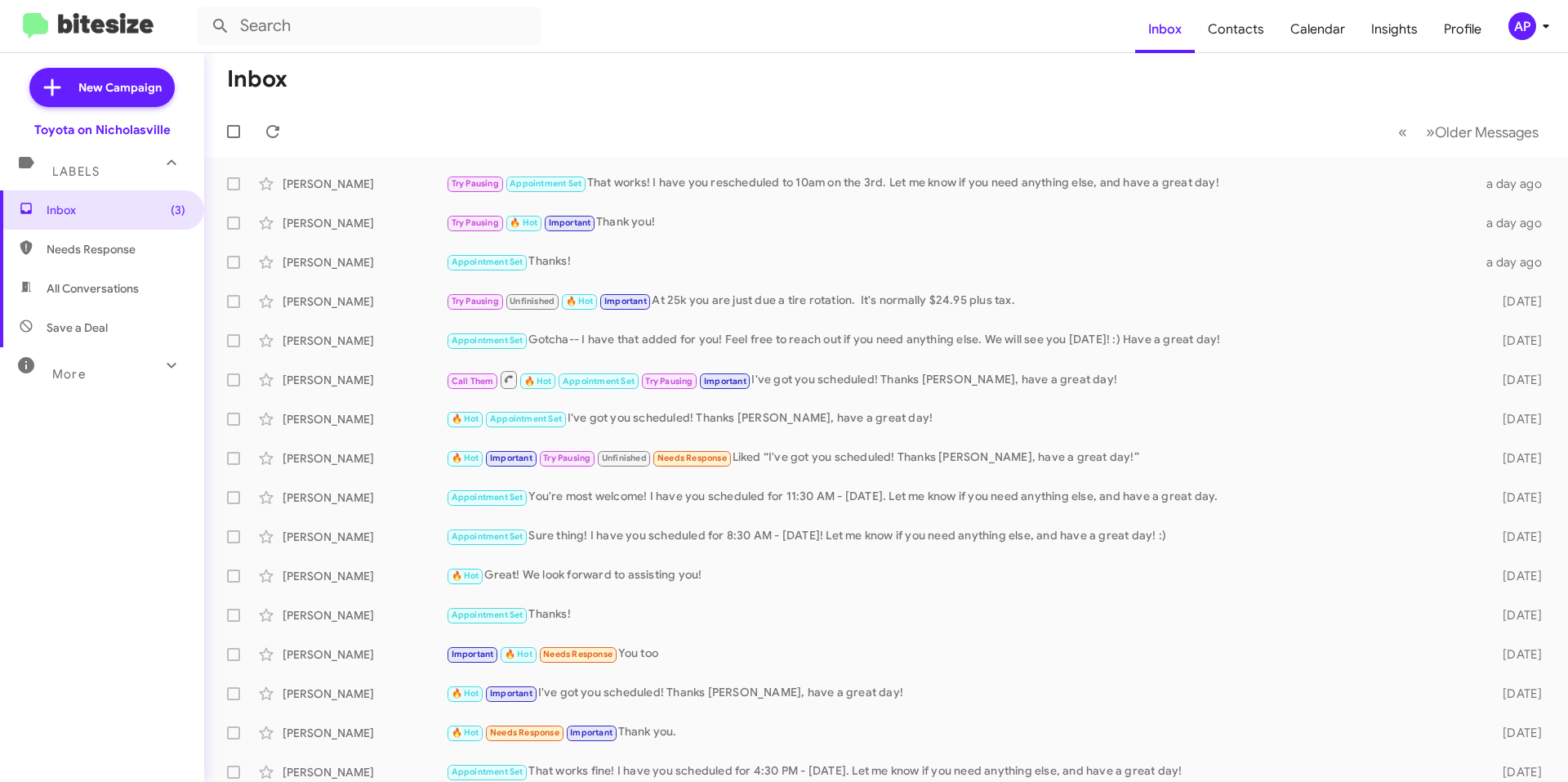
click at [743, 62] on mat-toolbar-row "Inbox" at bounding box center [886, 79] width 1364 height 52
click at [738, 41] on form at bounding box center [667, 26] width 938 height 39
click at [107, 292] on span "All Conversations" at bounding box center [92, 289] width 92 height 17
type input "in:all-conversations"
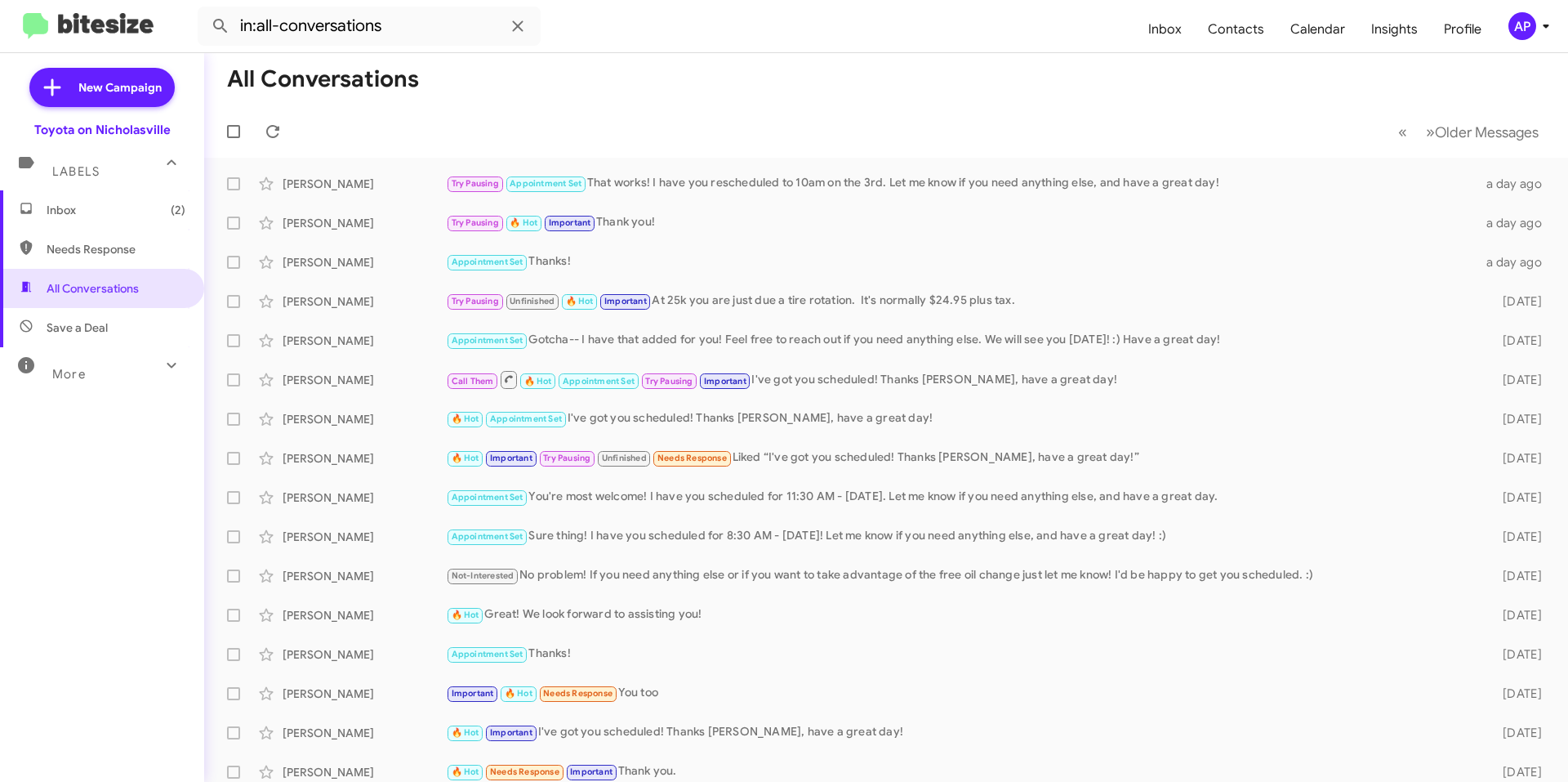
drag, startPoint x: 93, startPoint y: 204, endPoint x: 96, endPoint y: 193, distance: 11.4
click at [93, 204] on span "Inbox (2)" at bounding box center [116, 210] width 139 height 17
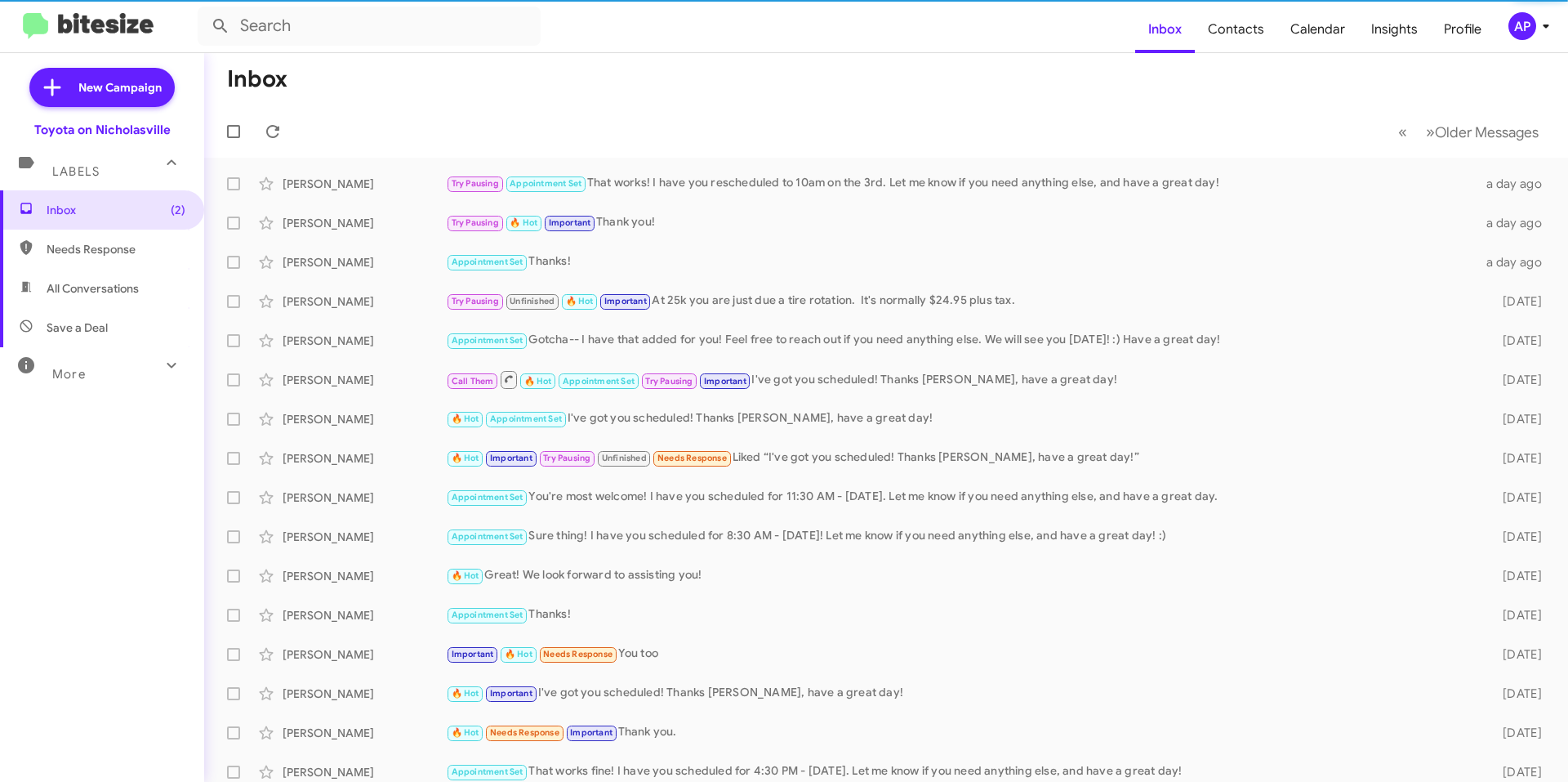
click at [111, 290] on span "All Conversations" at bounding box center [92, 289] width 92 height 17
type input "in:all-conversations"
